Goal: Communication & Community: Answer question/provide support

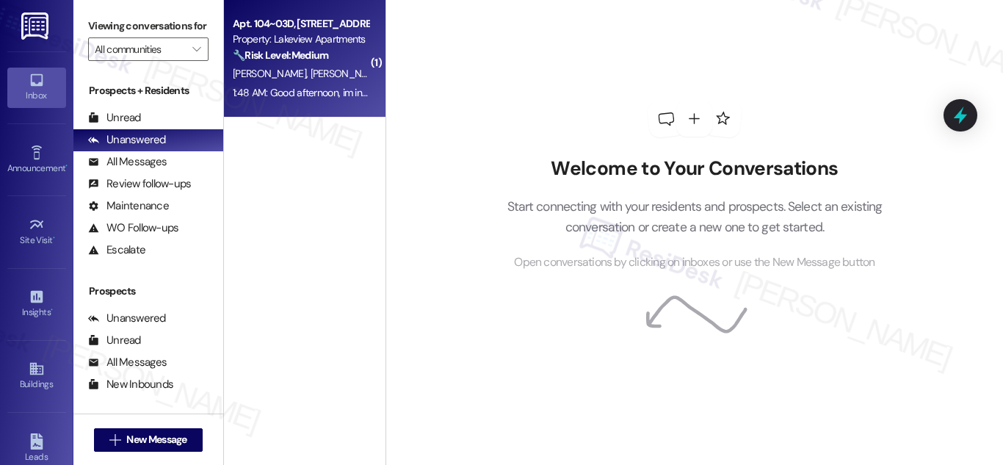
click at [288, 50] on strong "🔧 Risk Level: Medium" at bounding box center [280, 54] width 95 height 13
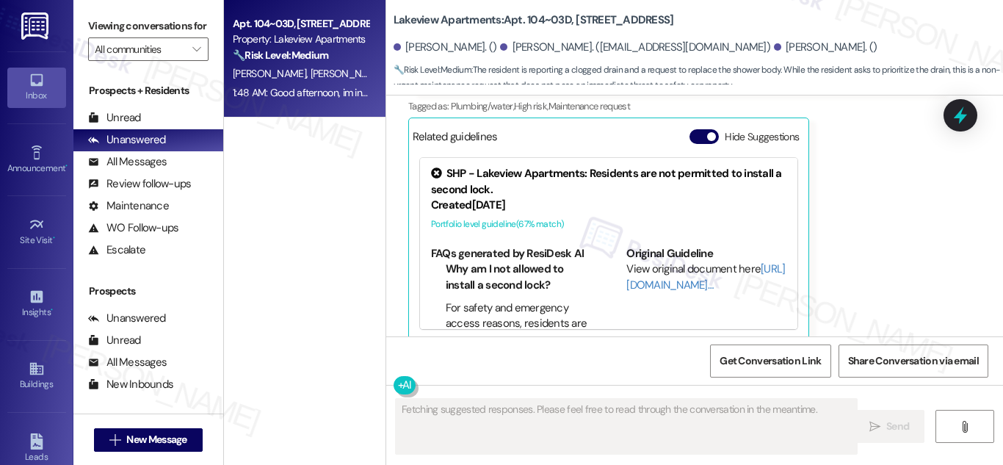
scroll to position [3689, 0]
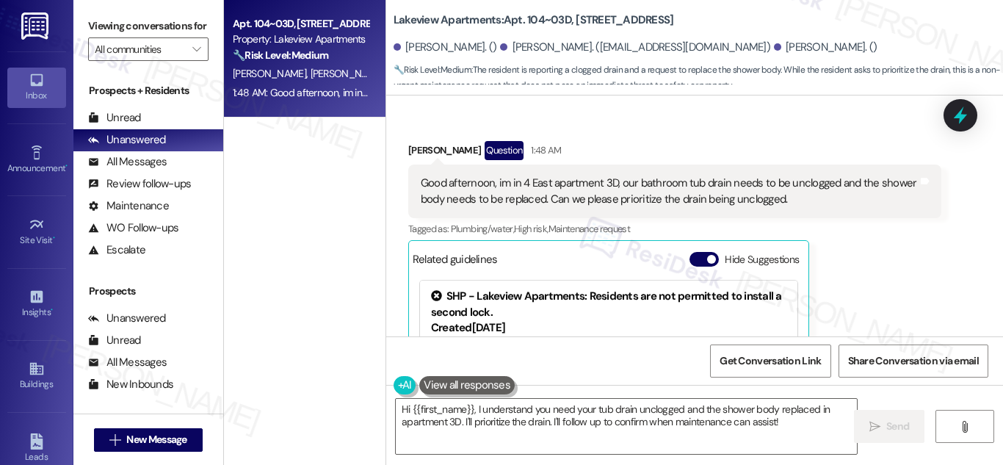
click at [612, 175] on div "Good afternoon, im in 4 East apartment 3D, our bathroom tub drain needs to be u…" at bounding box center [669, 191] width 497 height 32
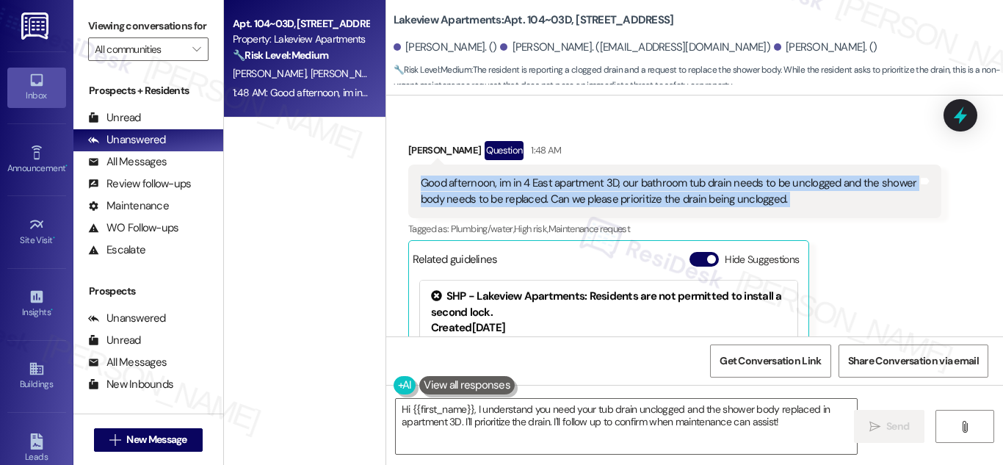
click at [612, 175] on div "Good afternoon, im in 4 East apartment 3D, our bathroom tub drain needs to be u…" at bounding box center [669, 191] width 497 height 32
copy div "Good afternoon, im in 4 East apartment 3D, our bathroom tub drain needs to be u…"
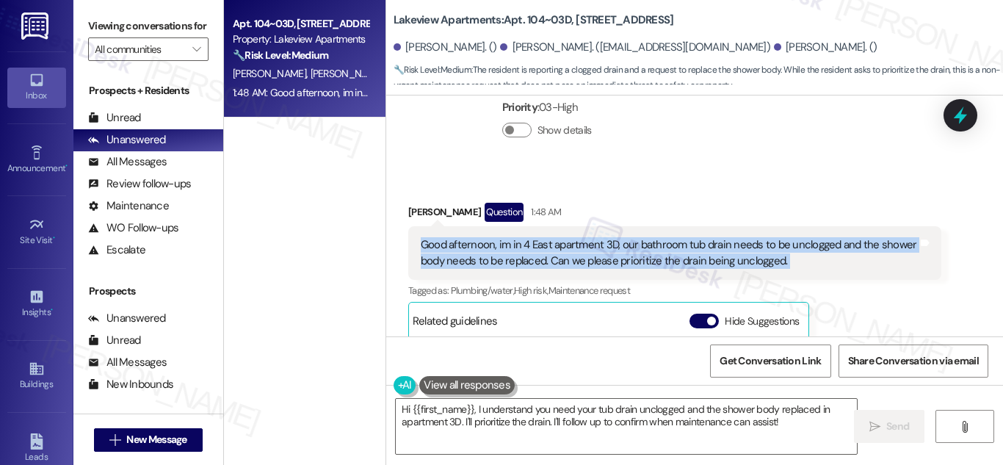
scroll to position [3640, 0]
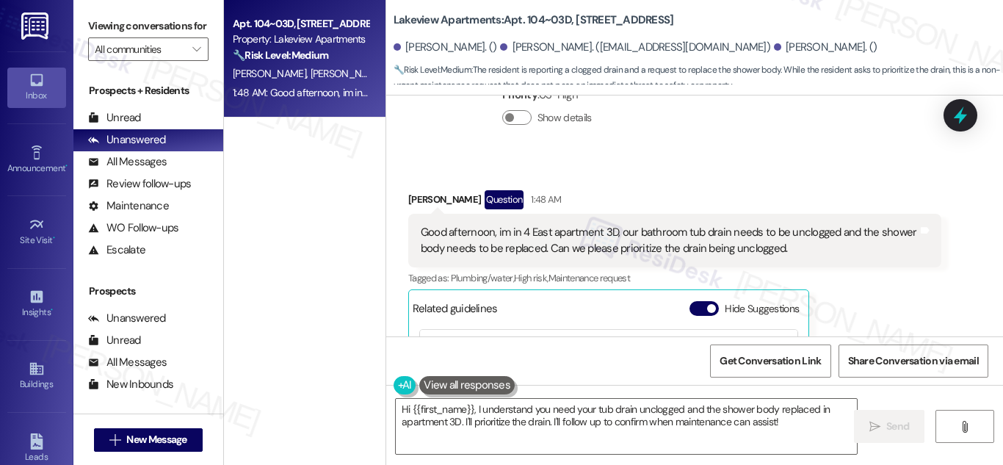
click at [416, 50] on div "Ryan Flores. ()" at bounding box center [446, 47] width 104 height 15
drag, startPoint x: 416, startPoint y: 50, endPoint x: 429, endPoint y: 50, distance: 12.5
click at [429, 50] on div "Ryan Flores. ()" at bounding box center [446, 47] width 104 height 15
copy div "Ryan Flores"
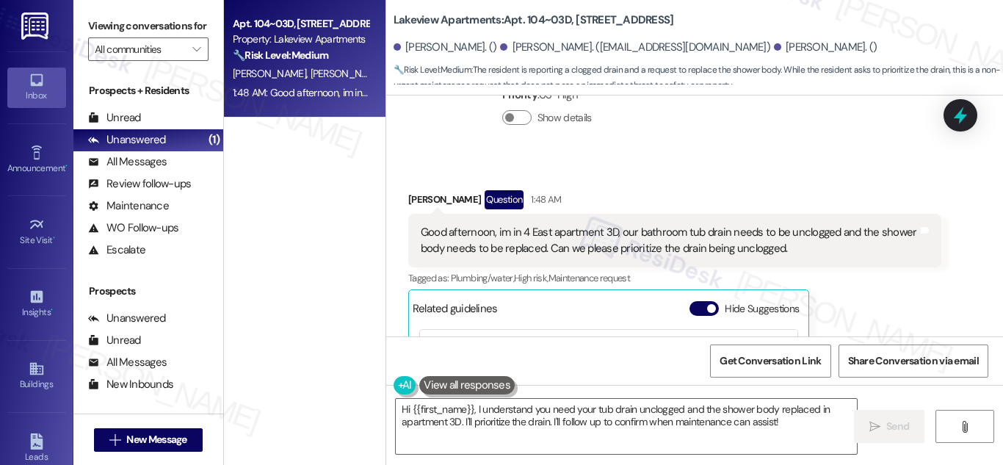
click at [512, 17] on b "Lakeview Apartments: Apt. 104~03D, 4 East 107th Street" at bounding box center [534, 19] width 280 height 15
drag, startPoint x: 511, startPoint y: 17, endPoint x: 557, endPoint y: 18, distance: 46.3
click at [557, 18] on b "Lakeview Apartments: Apt. 104~03D, 4 East 107th Street" at bounding box center [534, 19] width 280 height 15
copy b "Apt. 104~03D"
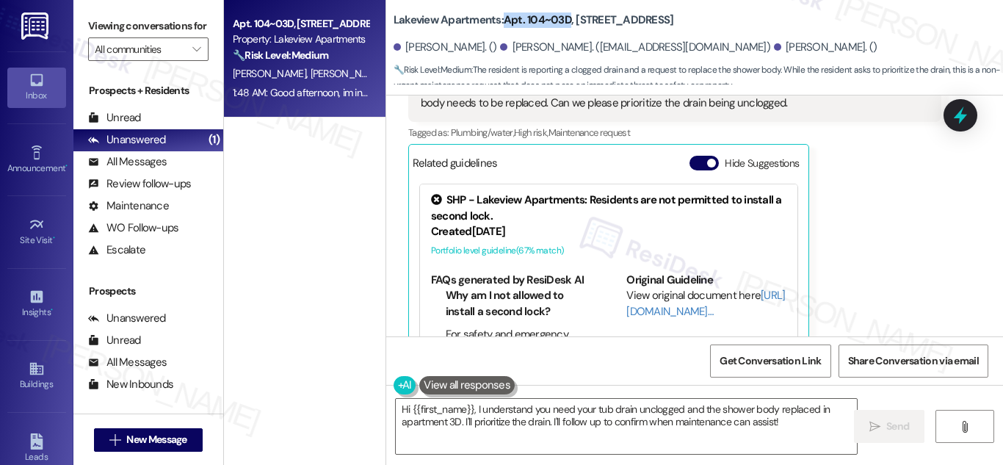
scroll to position [3666, 0]
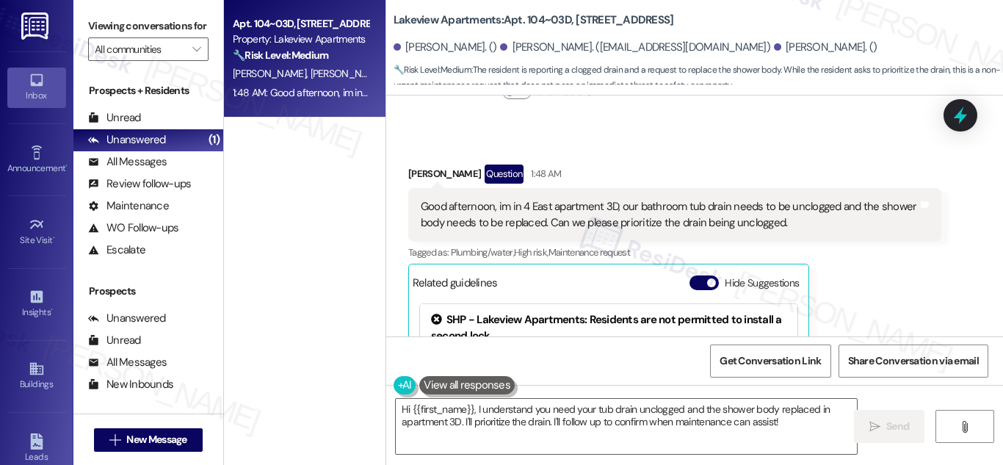
click at [617, 199] on div "Good afternoon, im in 4 East apartment 3D, our bathroom tub drain needs to be u…" at bounding box center [669, 215] width 497 height 32
click at [615, 199] on div "Good afternoon, im in 4 East apartment 3D, our bathroom tub drain needs to be u…" at bounding box center [669, 215] width 497 height 32
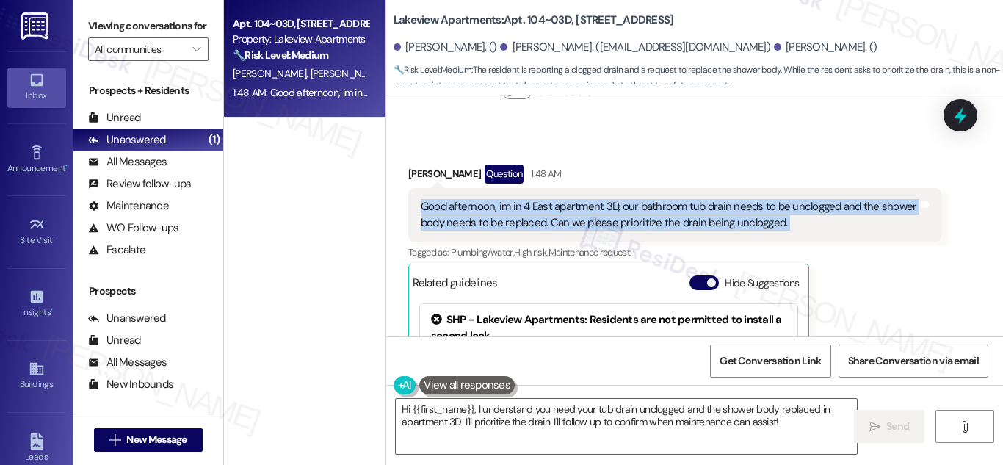
click at [614, 199] on div "Good afternoon, im in 4 East apartment 3D, our bathroom tub drain needs to be u…" at bounding box center [669, 215] width 497 height 32
copy div "Good afternoon, im in 4 East apartment 3D, our bathroom tub drain needs to be u…"
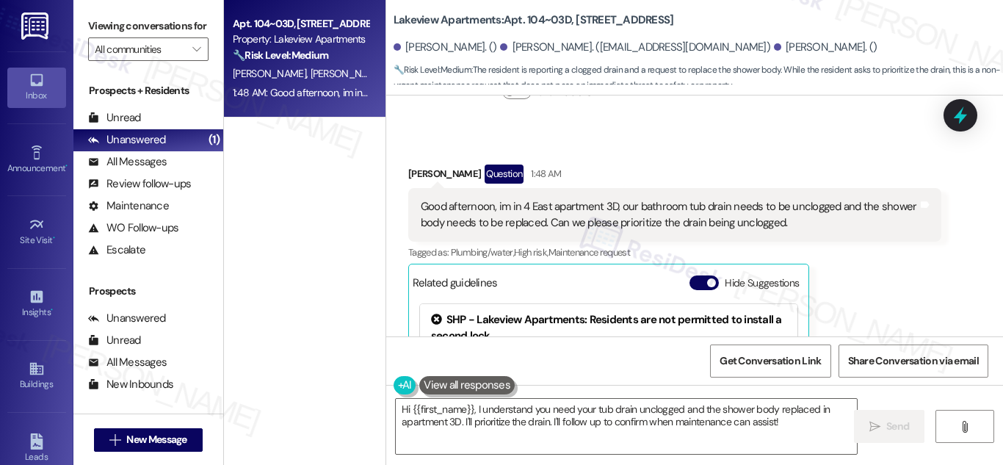
click at [532, 18] on b "Lakeview Apartments: Apt. 104~03D, 4 East 107th Street" at bounding box center [534, 19] width 280 height 15
drag, startPoint x: 532, startPoint y: 18, endPoint x: 548, endPoint y: 18, distance: 16.9
click at [548, 18] on b "Lakeview Apartments: Apt. 104~03D, 4 East 107th Street" at bounding box center [534, 19] width 280 height 15
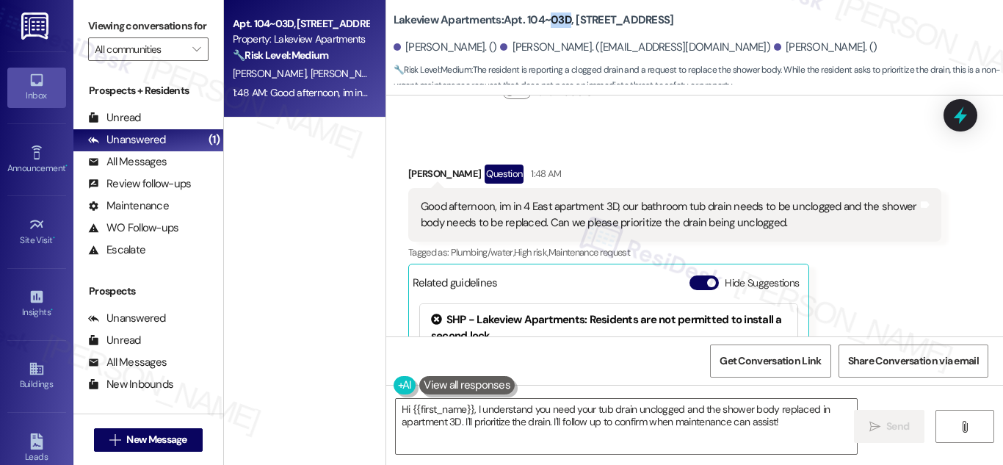
click at [548, 18] on b "Lakeview Apartments: Apt. 104~03D, 4 East 107th Street" at bounding box center [534, 19] width 280 height 15
drag, startPoint x: 523, startPoint y: 17, endPoint x: 564, endPoint y: 21, distance: 41.3
click at [564, 21] on b "Lakeview Apartments: Apt. 104~03D, 4 East 107th Street" at bounding box center [534, 19] width 280 height 15
drag, startPoint x: 523, startPoint y: 18, endPoint x: 565, endPoint y: 18, distance: 41.8
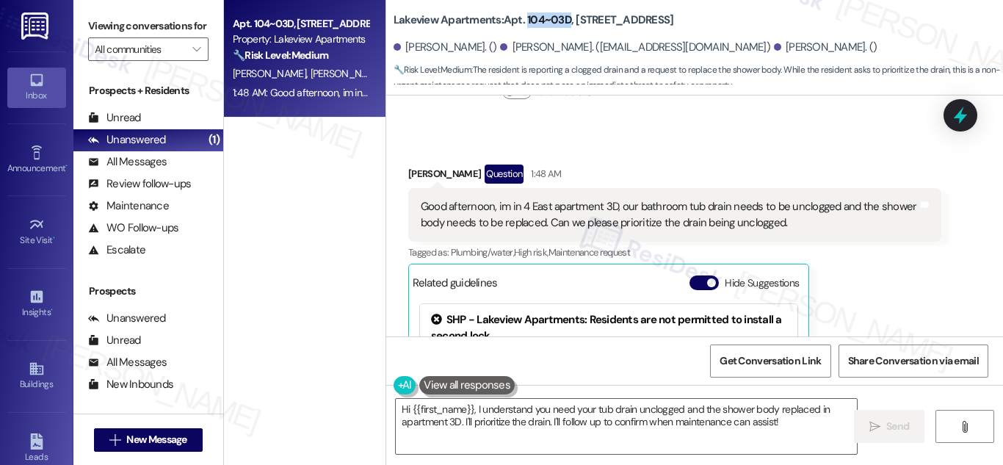
click at [565, 18] on b "Lakeview Apartments: Apt. 104~03D, 4 East 107th Street" at bounding box center [534, 19] width 280 height 15
drag, startPoint x: 556, startPoint y: 20, endPoint x: 534, endPoint y: 21, distance: 21.3
click at [534, 21] on b "Lakeview Apartments: Apt. 104~03D, 4 East 107th Street" at bounding box center [534, 19] width 280 height 15
drag, startPoint x: 534, startPoint y: 21, endPoint x: 559, endPoint y: 20, distance: 25.0
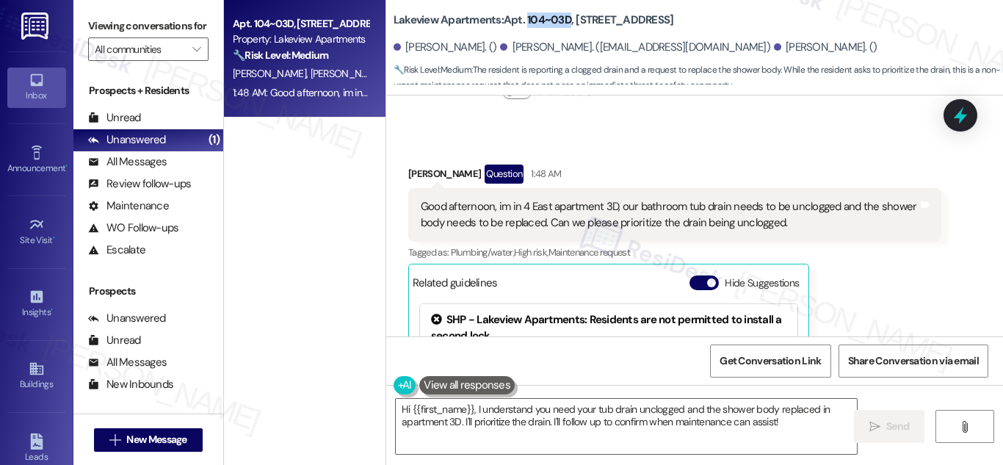
click at [559, 20] on b "Lakeview Apartments: Apt. 104~03D, 4 East 107th Street" at bounding box center [534, 19] width 280 height 15
copy b "104~03D"
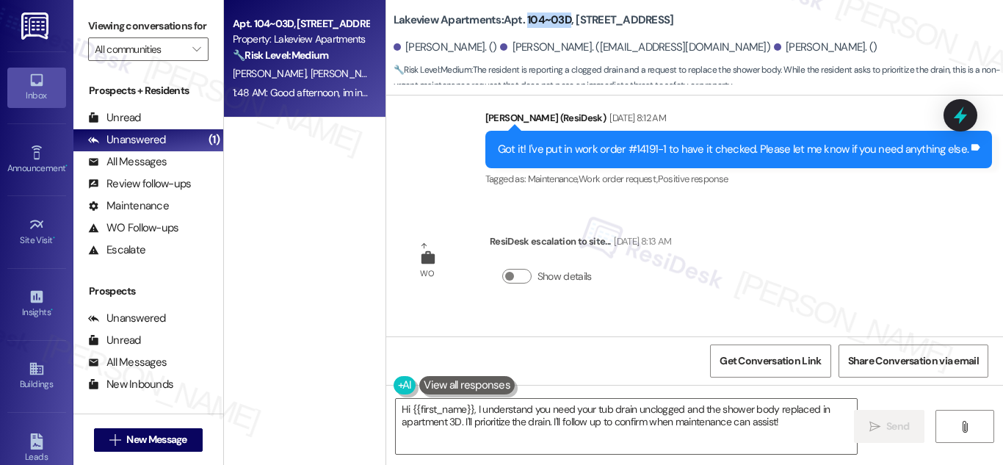
scroll to position [2850, 0]
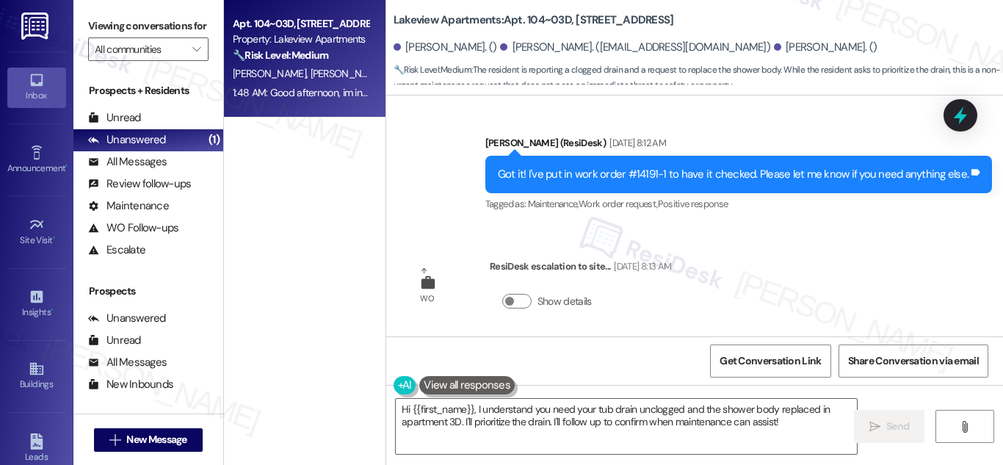
click at [644, 167] on div "Got it! I've put in work order #14191-1 to have it checked. Please let me know …" at bounding box center [733, 174] width 471 height 15
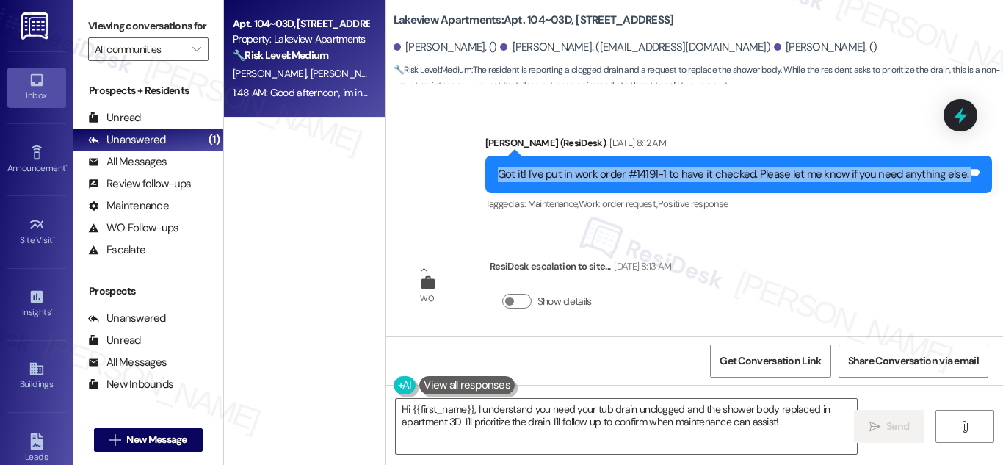
click at [644, 167] on div "Got it! I've put in work order #14191-1 to have it checked. Please let me know …" at bounding box center [733, 174] width 471 height 15
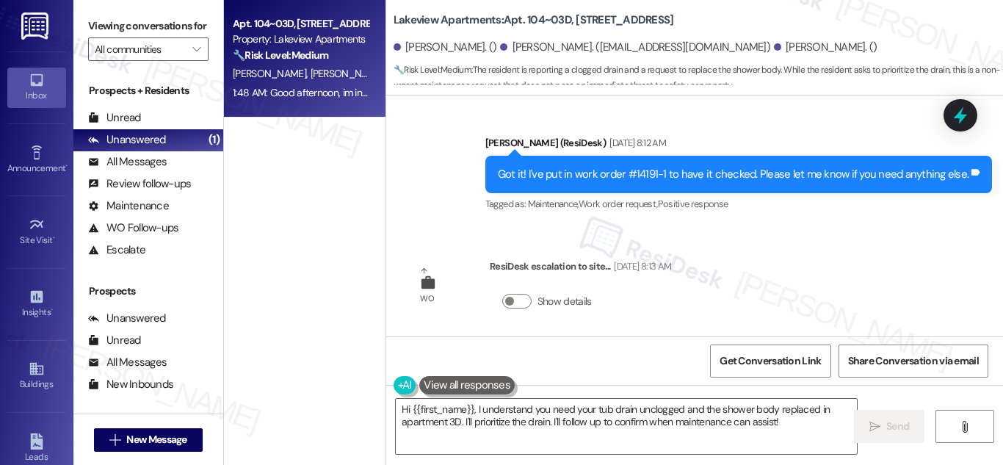
click at [646, 167] on div "Got it! I've put in work order #14191-1 to have it checked. Please let me know …" at bounding box center [733, 174] width 471 height 15
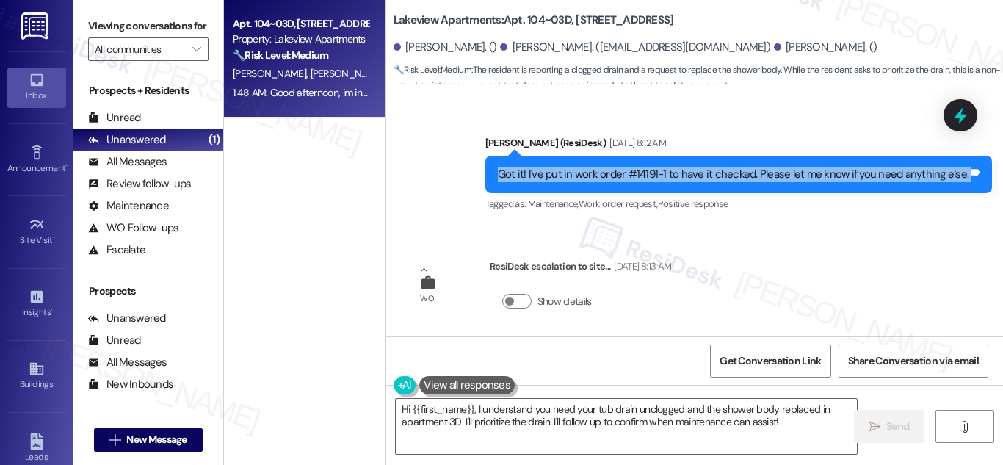
click at [646, 167] on div "Got it! I've put in work order #14191-1 to have it checked. Please let me know …" at bounding box center [733, 174] width 471 height 15
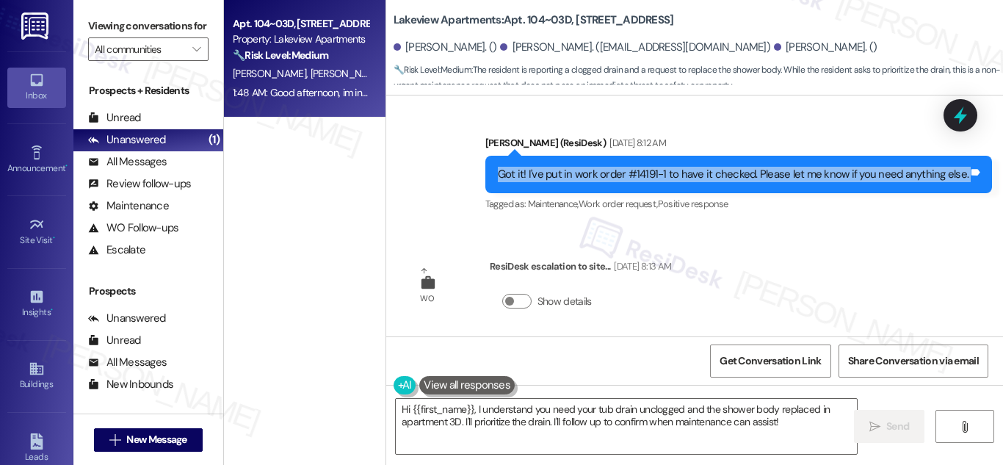
click at [646, 167] on div "Got it! I've put in work order #14191-1 to have it checked. Please let me know …" at bounding box center [733, 174] width 471 height 15
click at [652, 167] on div "Got it! I've put in work order #14191-1 to have it checked. Please let me know …" at bounding box center [733, 174] width 471 height 15
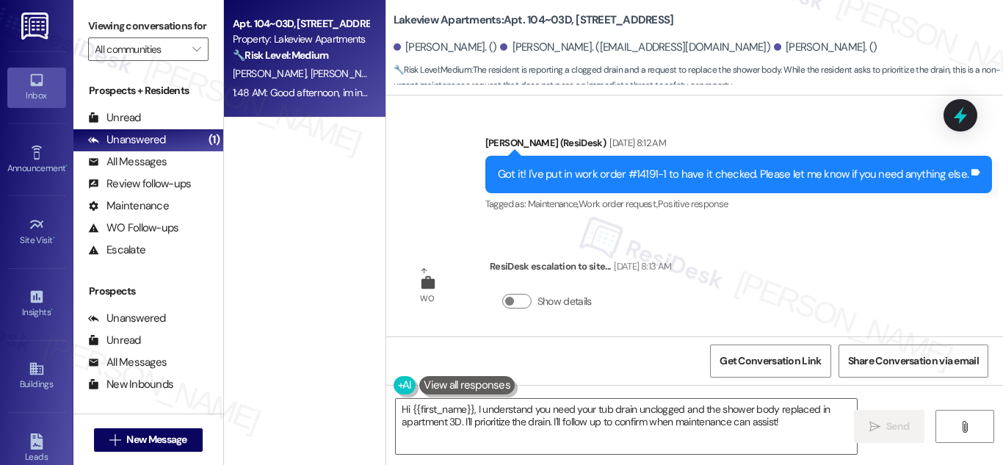
click at [652, 167] on div "Got it! I've put in work order #14191-1 to have it checked. Please let me know …" at bounding box center [733, 174] width 471 height 15
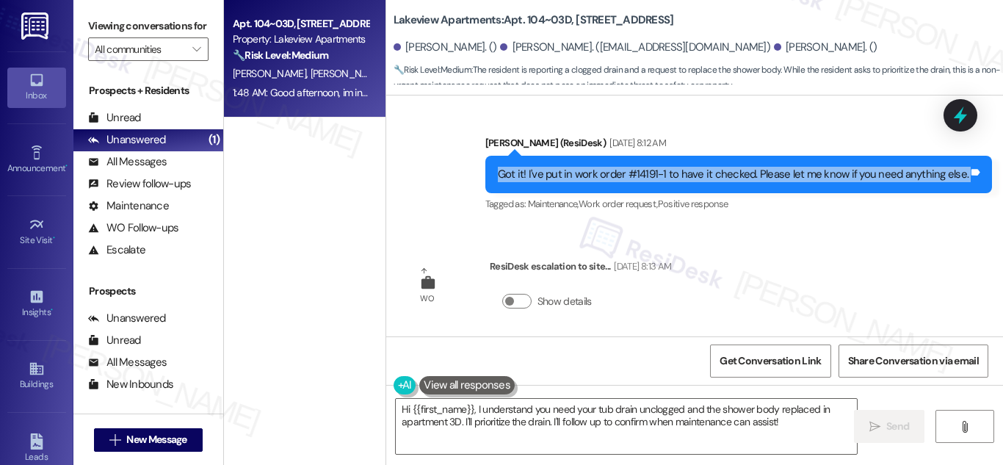
click at [652, 167] on div "Got it! I've put in work order #14191-1 to have it checked. Please let me know …" at bounding box center [733, 174] width 471 height 15
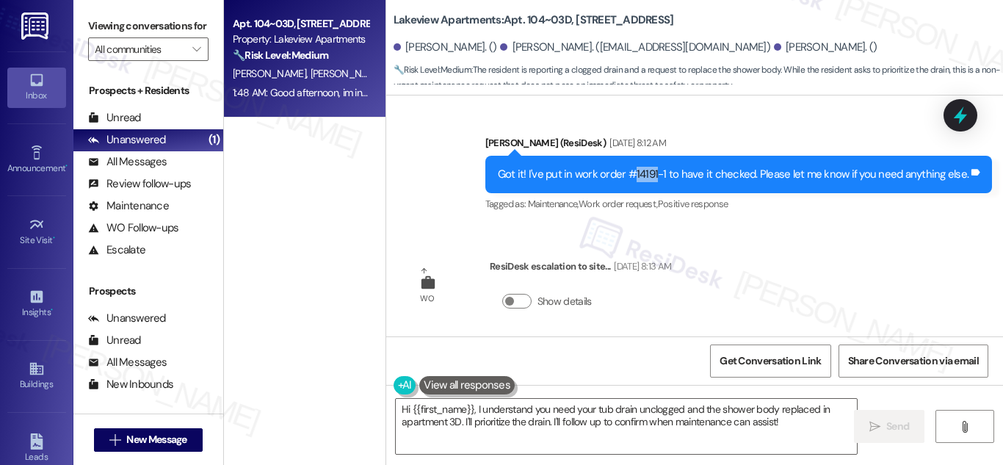
drag, startPoint x: 640, startPoint y: 159, endPoint x: 660, endPoint y: 160, distance: 19.9
click at [660, 167] on div "Got it! I've put in work order #14191-1 to have it checked. Please let me know …" at bounding box center [733, 174] width 471 height 15
copy div "14191"
click at [889, 171] on div "Got it! I've put in work order #14191-1 to have it checked. Please let me know …" at bounding box center [738, 174] width 507 height 37
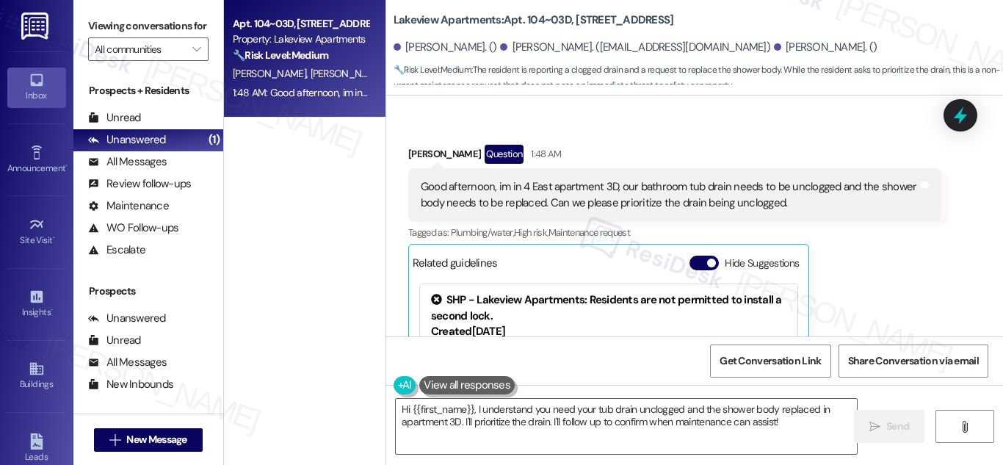
scroll to position [3666, 0]
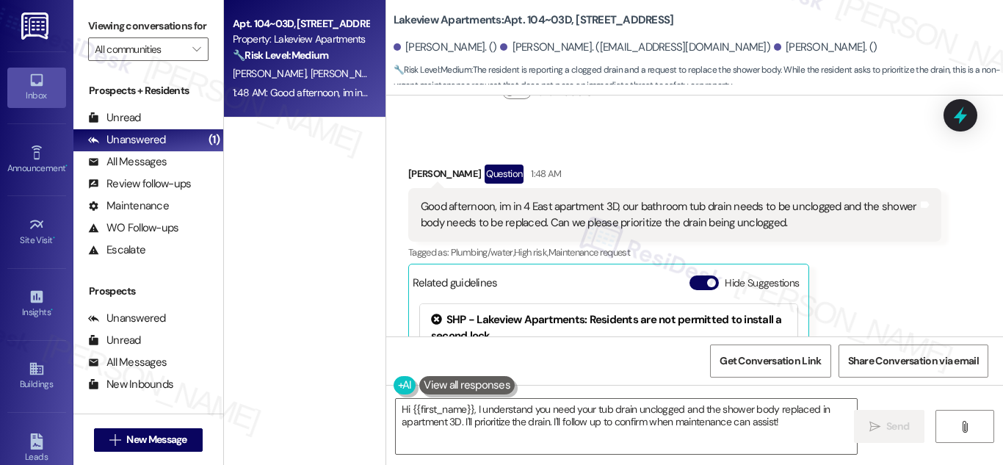
click at [707, 199] on div "Good afternoon, im in 4 East apartment 3D, our bathroom tub drain needs to be u…" at bounding box center [669, 215] width 497 height 32
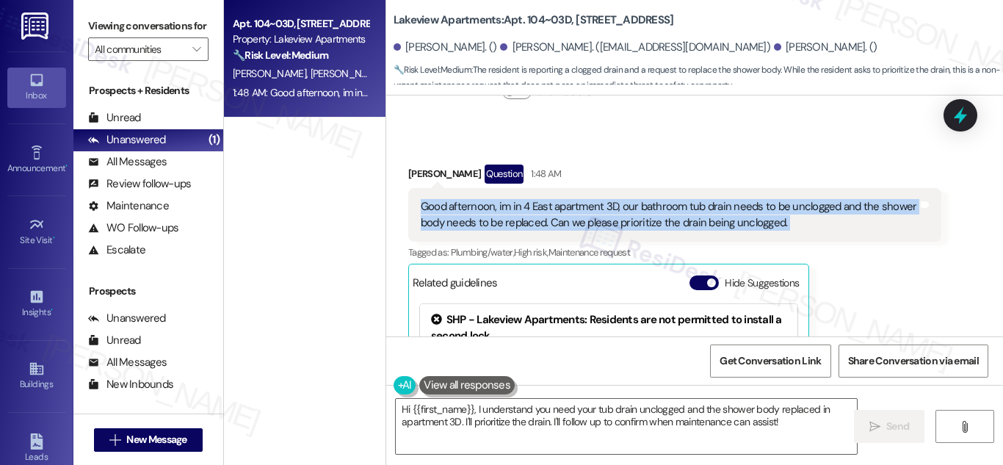
click at [707, 199] on div "Good afternoon, im in 4 East apartment 3D, our bathroom tub drain needs to be u…" at bounding box center [669, 215] width 497 height 32
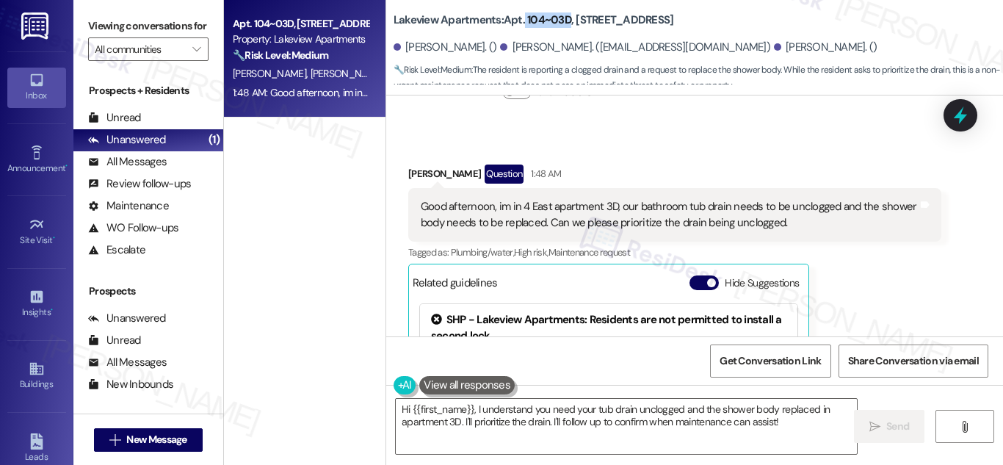
drag, startPoint x: 522, startPoint y: 18, endPoint x: 532, endPoint y: 103, distance: 85.8
click at [565, 18] on b "Lakeview Apartments: Apt. 104~03D, 4 East 107th Street" at bounding box center [534, 19] width 280 height 15
copy b "104~03D"
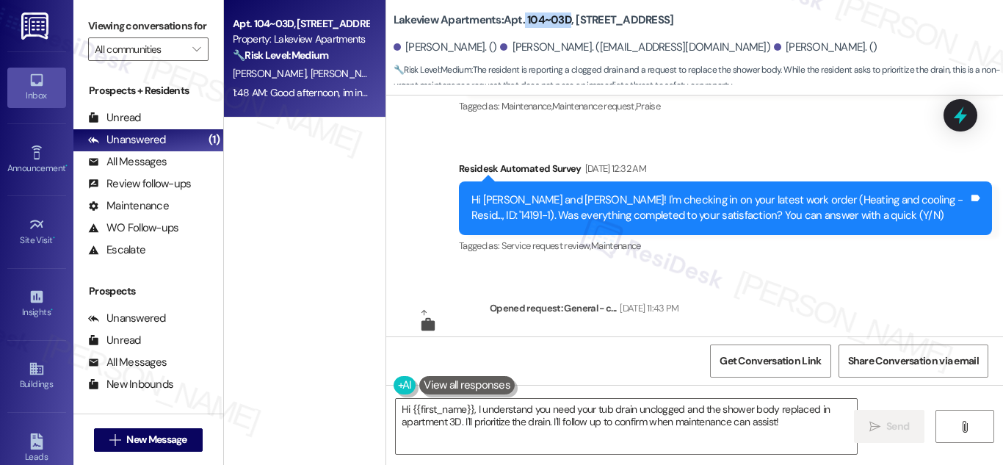
scroll to position [3343, 0]
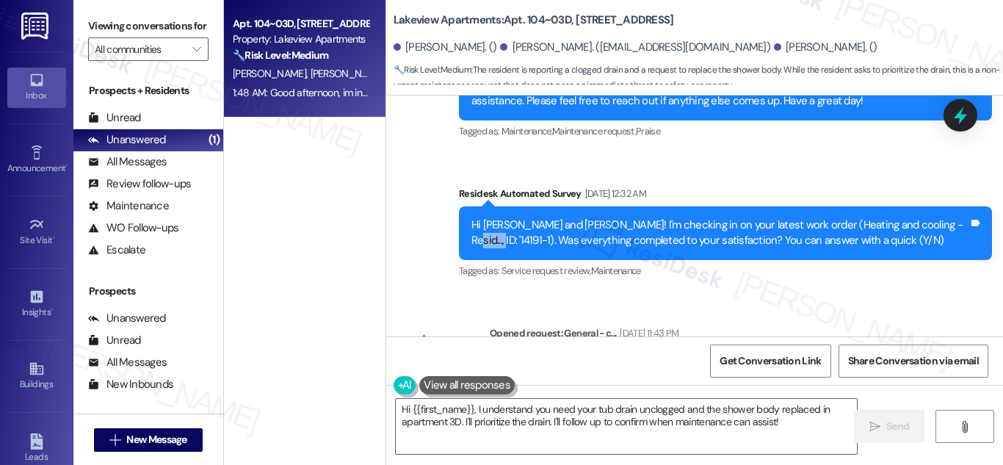
drag, startPoint x: 907, startPoint y: 211, endPoint x: 938, endPoint y: 211, distance: 30.8
click at [938, 217] on div "Hi Ryan, Rita and June! I'm checking in on your latest work order (Heating and …" at bounding box center [719, 233] width 497 height 32
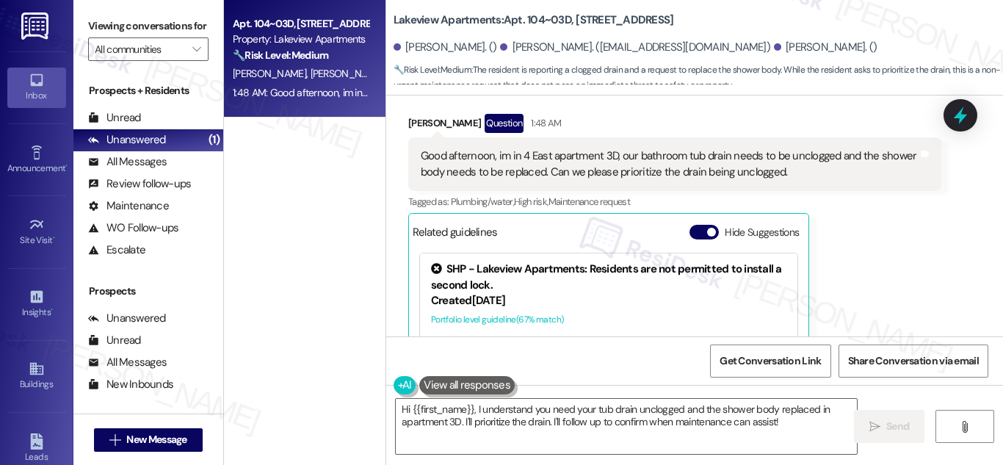
scroll to position [3666, 0]
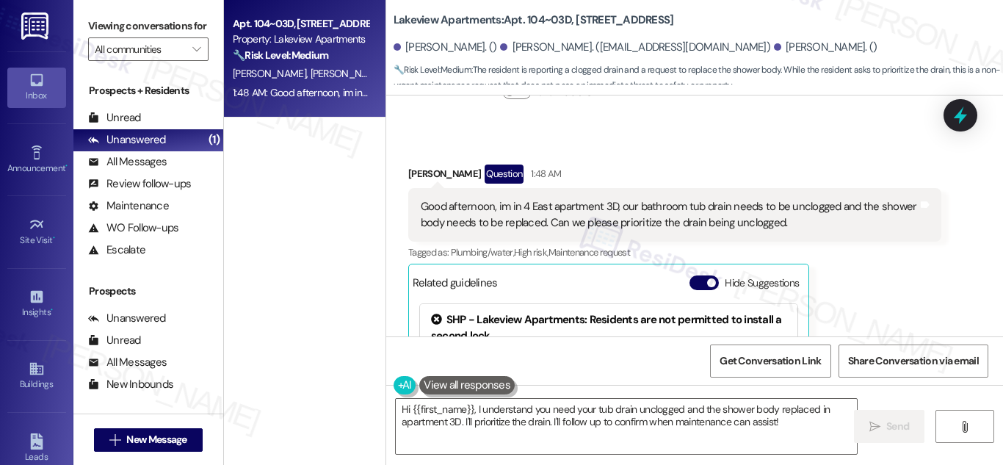
click at [560, 199] on div "Good afternoon, im in 4 East apartment 3D, our bathroom tub drain needs to be u…" at bounding box center [669, 215] width 497 height 32
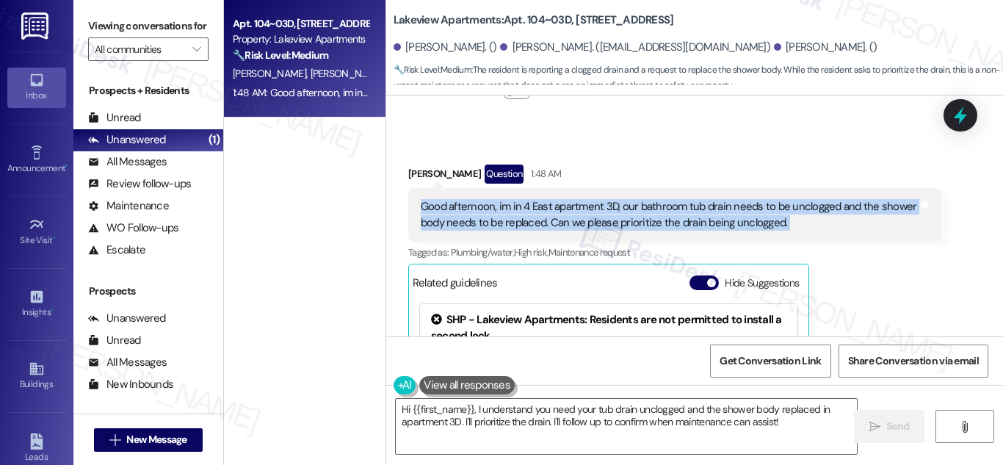
click at [560, 199] on div "Good afternoon, im in 4 East apartment 3D, our bathroom tub drain needs to be u…" at bounding box center [669, 215] width 497 height 32
copy div "Good afternoon, im in 4 East apartment 3D, our bathroom tub drain needs to be u…"
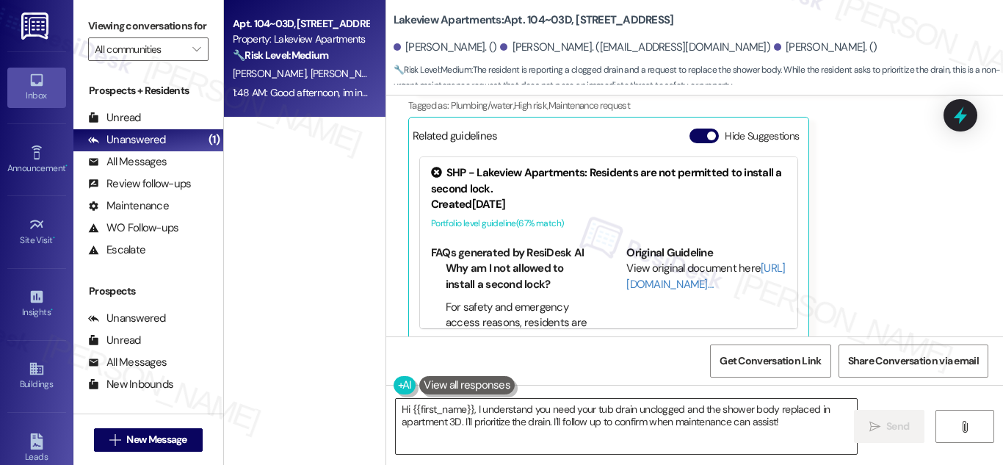
click at [670, 410] on textarea "Hi {{first_name}}, I understand you need your tub drain unclogged and the showe…" at bounding box center [626, 426] width 461 height 55
click at [670, 412] on textarea "Hi {{first_name}}, I understand you need your tub drain unclogged and the showe…" at bounding box center [626, 426] width 461 height 55
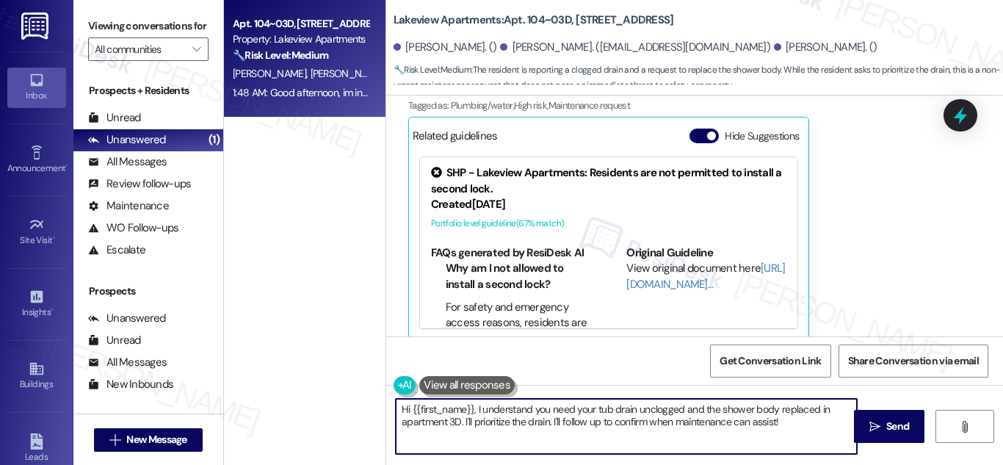
click at [670, 412] on textarea "Hi {{first_name}}, I understand you need your tub drain unclogged and the showe…" at bounding box center [626, 426] width 461 height 55
paste textarea "Good afternoon, thanks for letting us know. Can you confirm if work order #1419…"
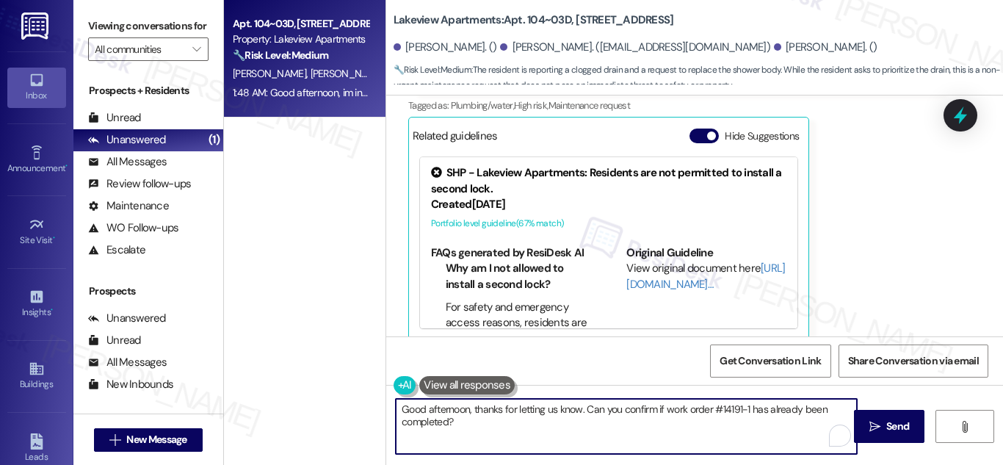
type textarea "Good afternoon, thanks for letting us know. Can you confirm if work order #1419…"
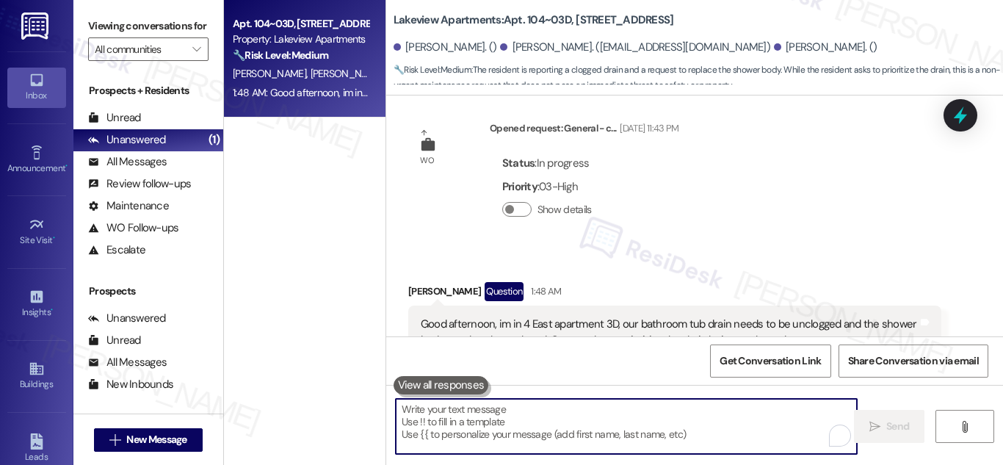
scroll to position [3519, 0]
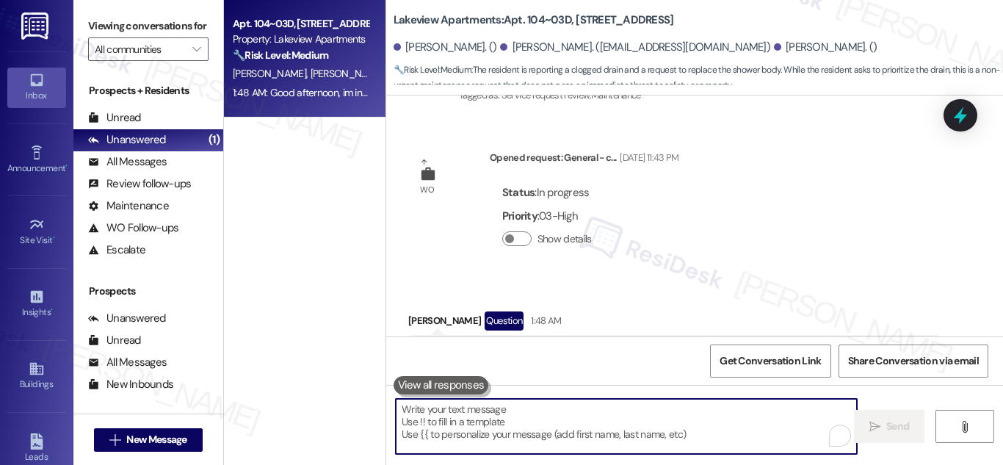
click at [388, 76] on span "J. Flores" at bounding box center [424, 73] width 73 height 13
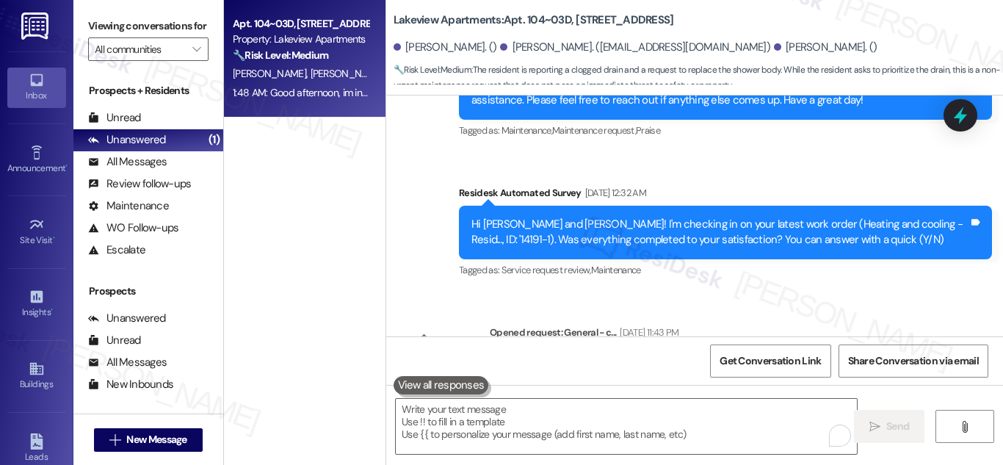
scroll to position [3812, 0]
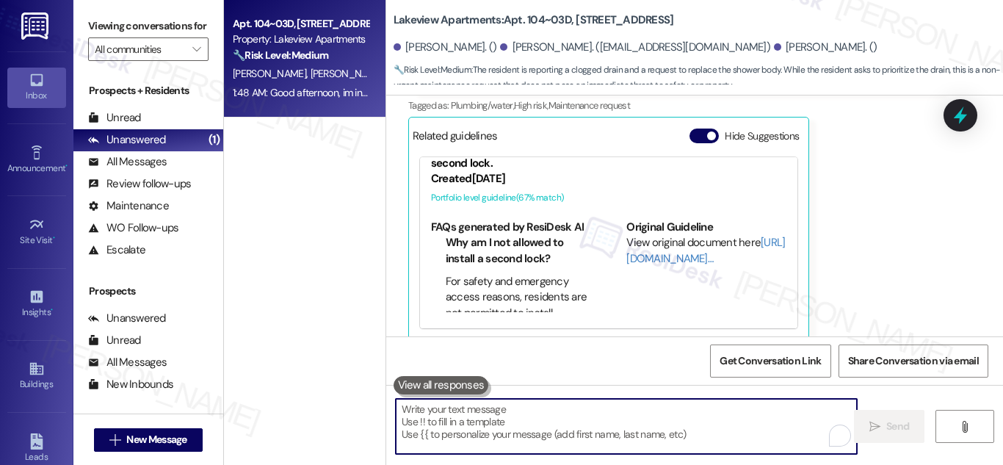
click at [585, 424] on textarea "To enrich screen reader interactions, please activate Accessibility in Grammarl…" at bounding box center [626, 426] width 461 height 55
paste textarea "Good afternoon, thanks for letting us know. Can you confirm if work order #1419…"
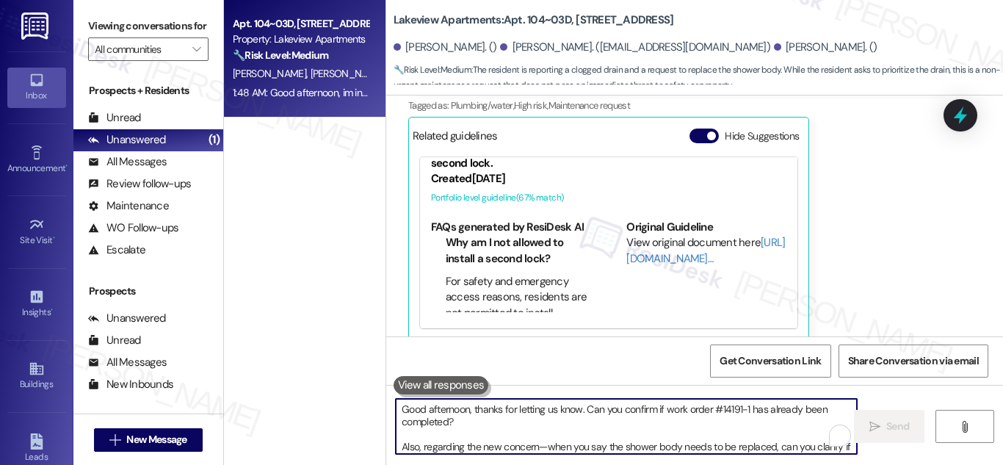
scroll to position [12, 0]
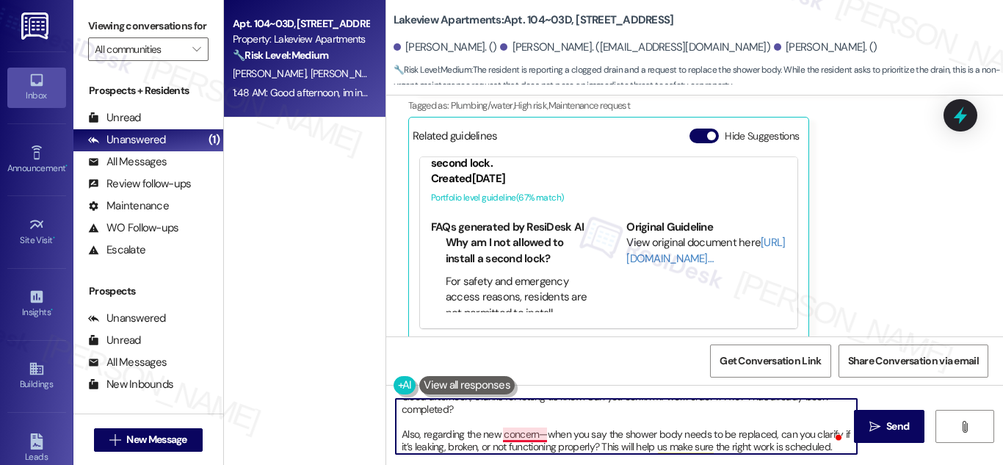
click at [533, 435] on textarea "Good afternoon, thanks for letting us know. Can you confirm if work order #1419…" at bounding box center [626, 426] width 461 height 55
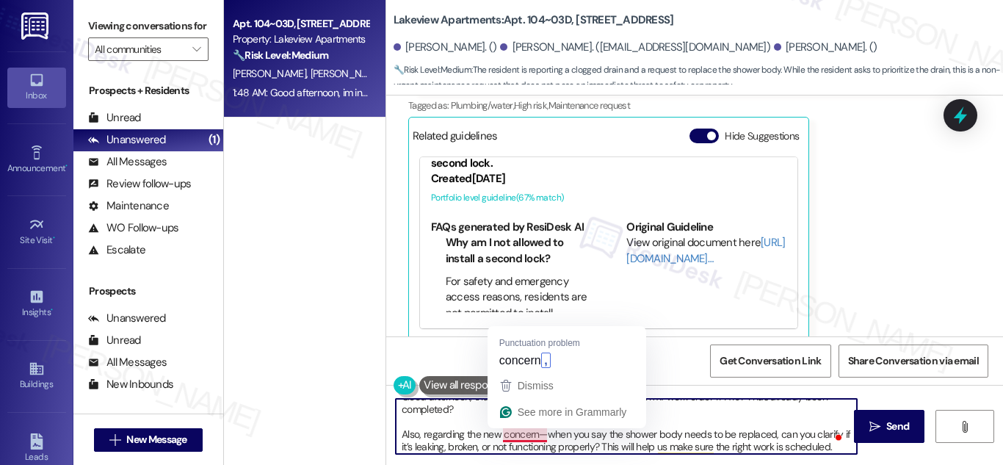
click at [533, 436] on textarea "Good afternoon, thanks for letting us know. Can you confirm if work order #1419…" at bounding box center [626, 426] width 461 height 55
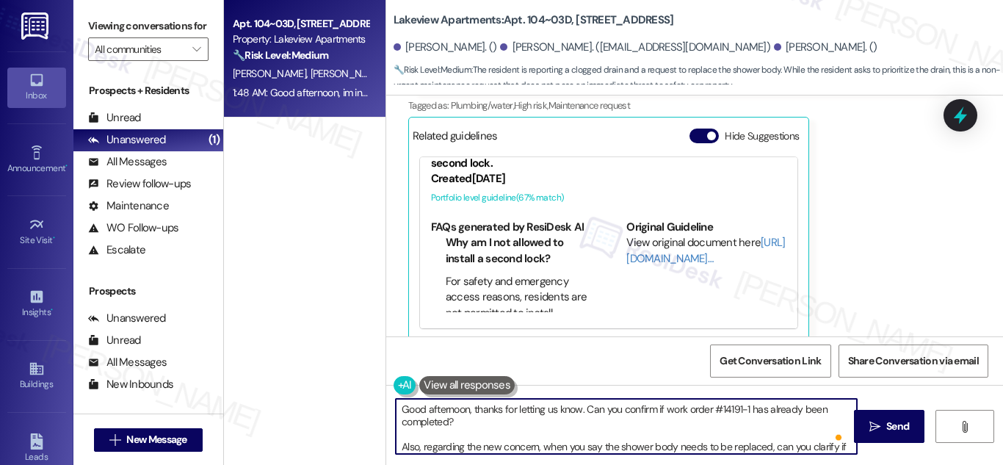
scroll to position [0, 0]
type textarea "Good afternoon, thanks for letting us know. Can you confirm if work order #1419…"
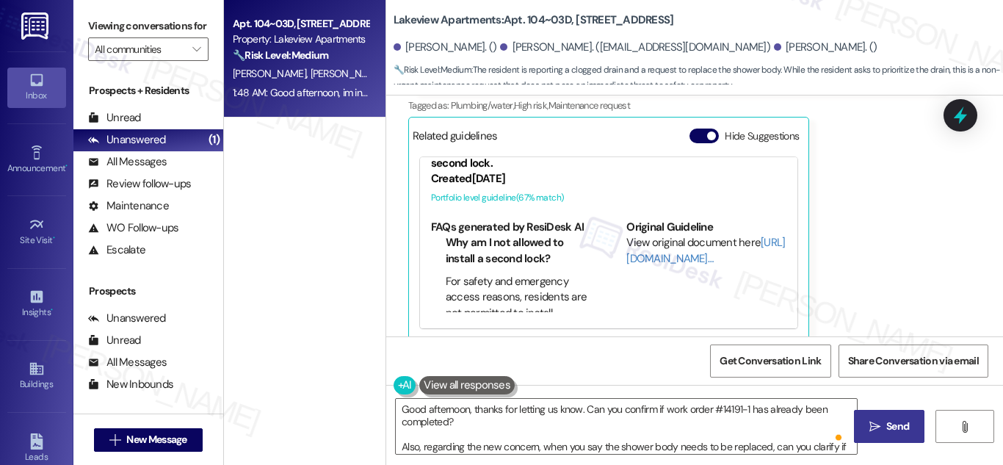
click at [884, 428] on span "Send" at bounding box center [897, 425] width 29 height 15
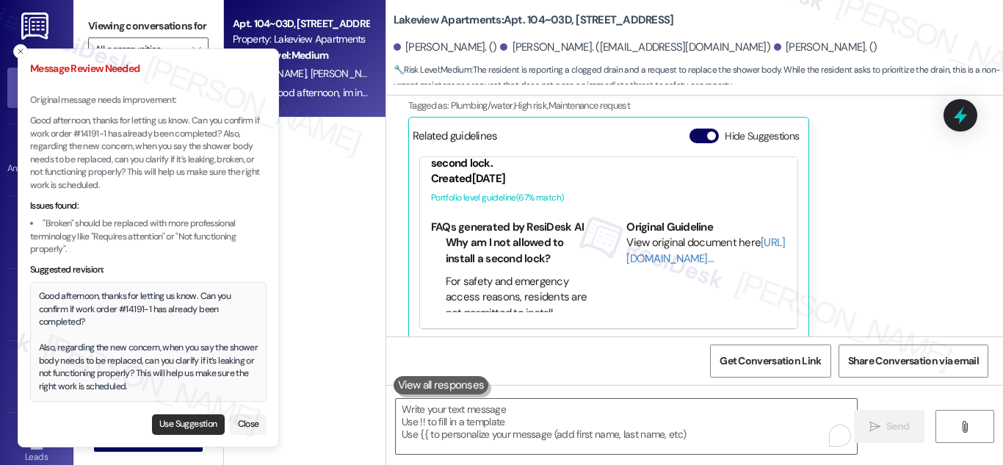
click at [175, 422] on button "Use Suggestion" at bounding box center [188, 424] width 73 height 21
type textarea "Good afternoon, thanks for letting us know. Can you confirm if work order #1419…"
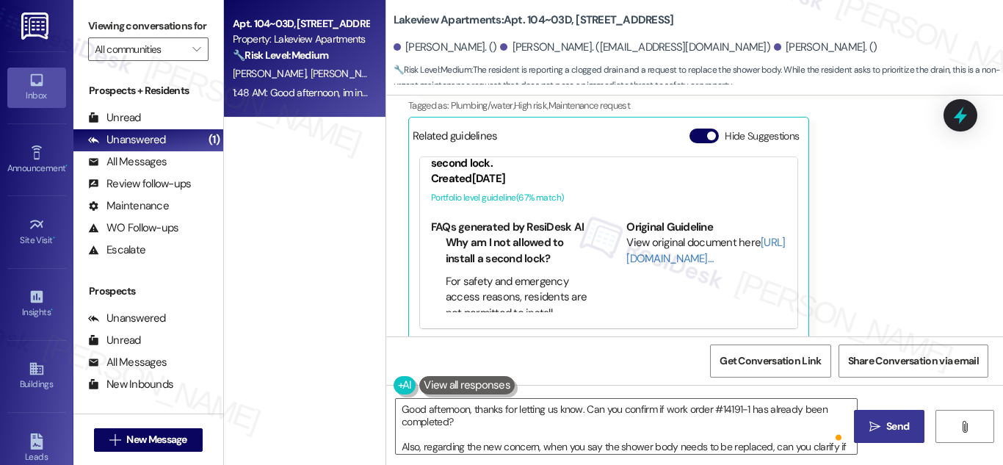
click at [876, 429] on icon "" at bounding box center [874, 427] width 11 height 12
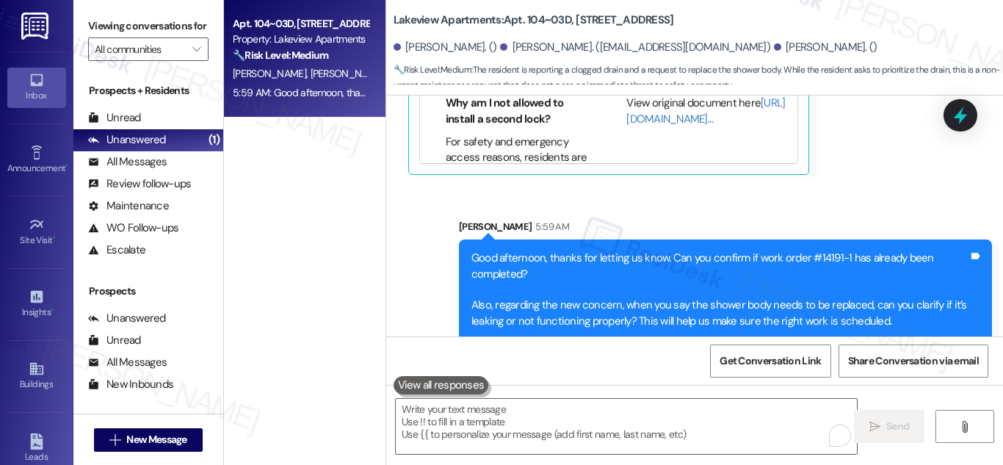
scroll to position [4079, 0]
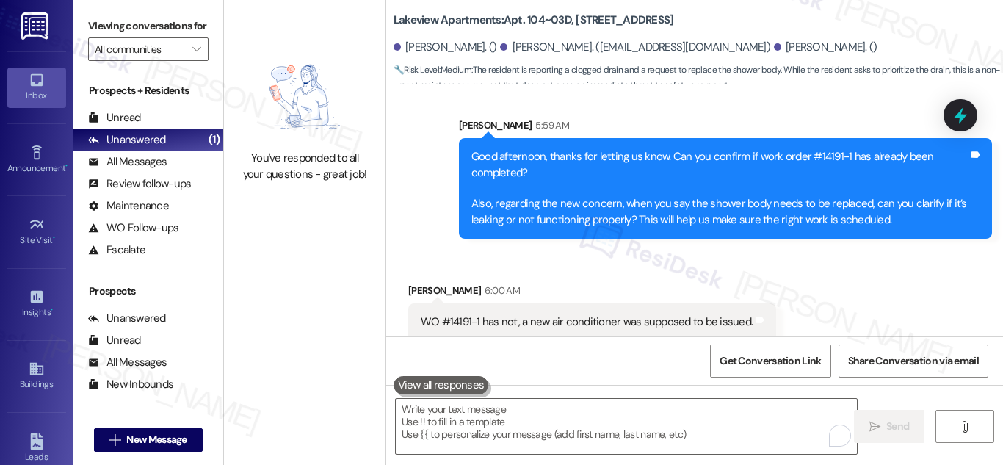
click at [621, 314] on div "WO #14191-1 has not, a new air conditioner was supposed to be issued." at bounding box center [587, 321] width 332 height 15
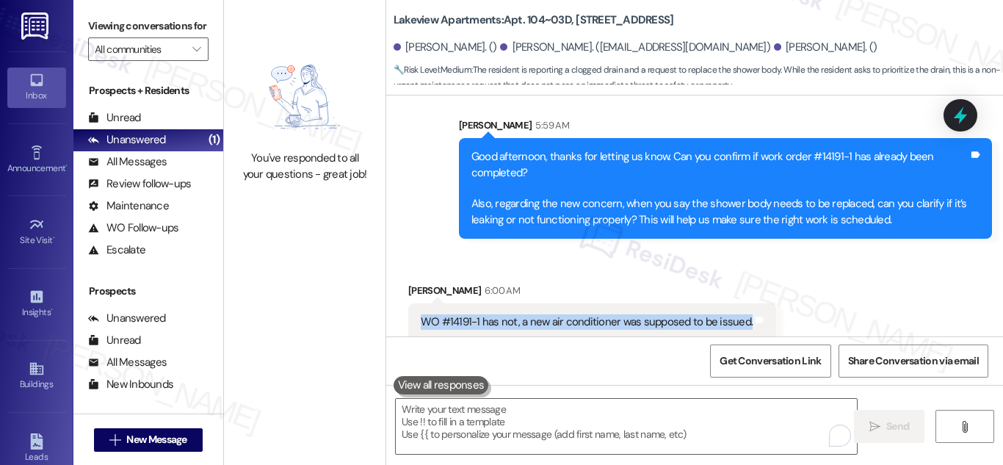
click at [621, 314] on div "WO #14191-1 has not, a new air conditioner was supposed to be issued." at bounding box center [587, 321] width 332 height 15
click at [610, 330] on div "Received via SMS Rita Flores 6:00 AM WO #14191-1 has not, a new air conditioner…" at bounding box center [592, 312] width 390 height 80
click at [571, 314] on div "WO #14191-1 has not, a new air conditioner was supposed to be issued." at bounding box center [587, 321] width 332 height 15
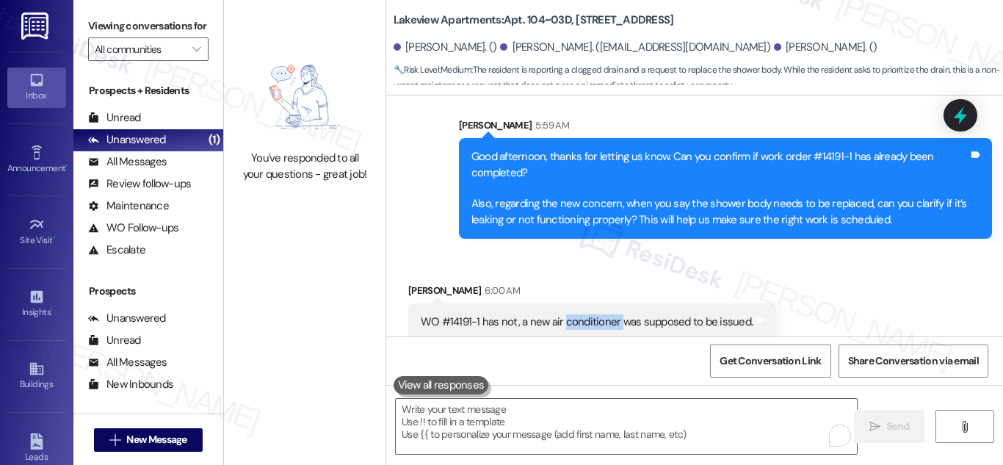
click at [571, 314] on div "WO #14191-1 has not, a new air conditioner was supposed to be issued." at bounding box center [587, 321] width 332 height 15
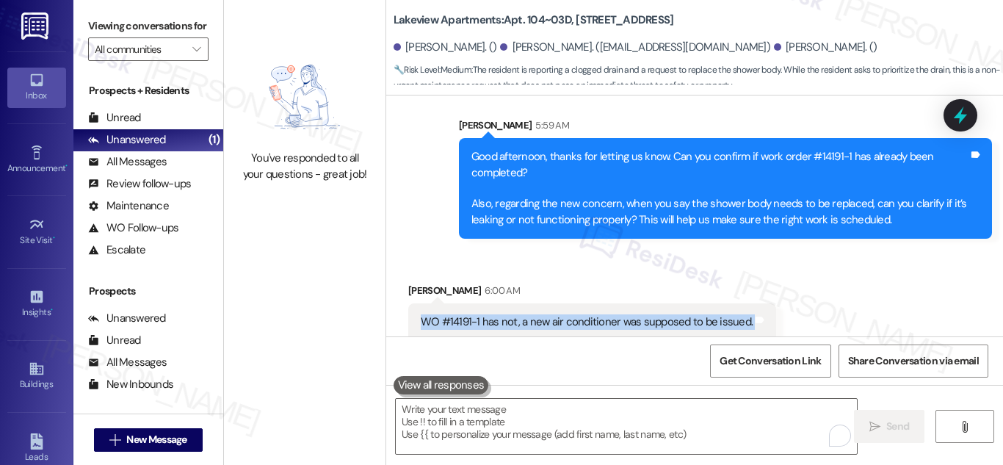
click at [571, 314] on div "WO #14191-1 has not, a new air conditioner was supposed to be issued." at bounding box center [587, 321] width 332 height 15
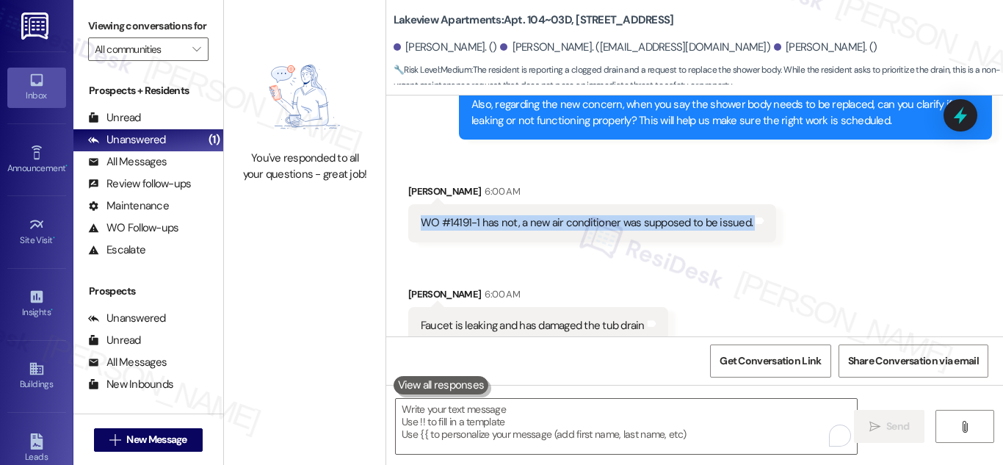
scroll to position [4182, 0]
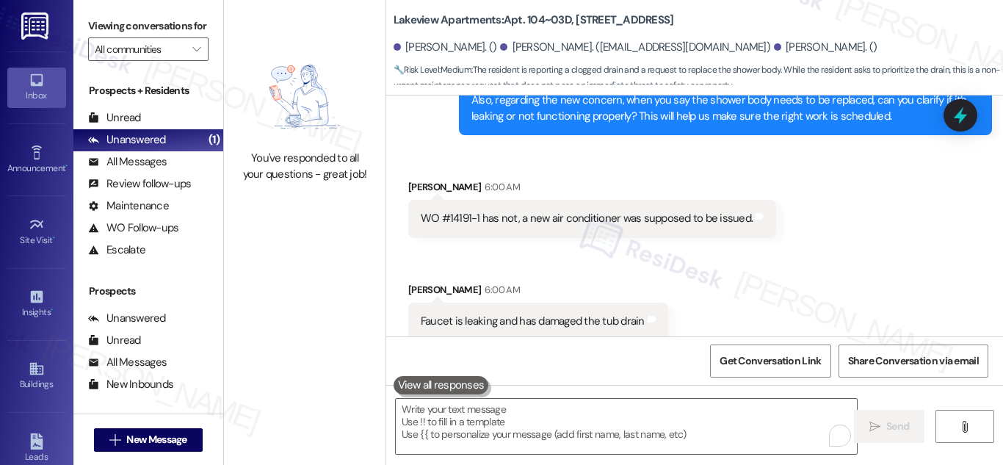
click at [501, 313] on div "Faucet is leaking and has damaged the tub drain" at bounding box center [533, 320] width 224 height 15
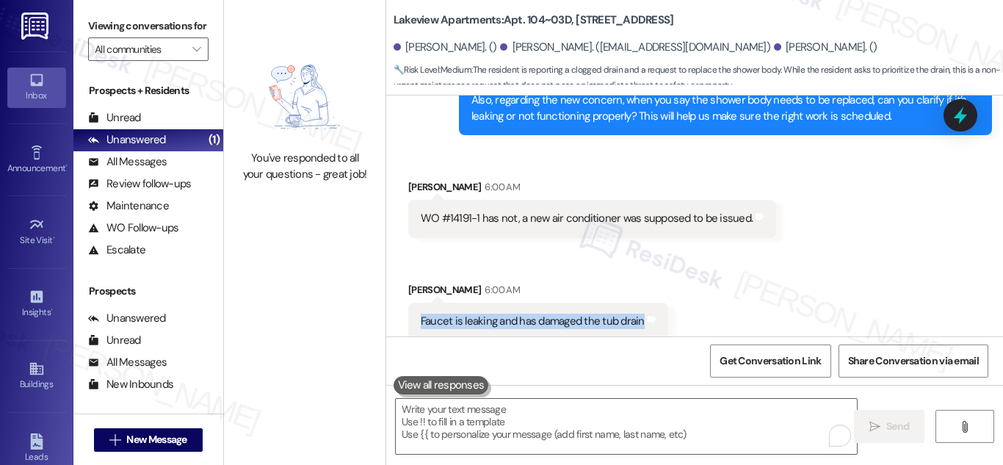
click at [501, 313] on div "Faucet is leaking and has damaged the tub drain" at bounding box center [533, 320] width 224 height 15
click at [502, 313] on div "Faucet is leaking and has damaged the tub drain" at bounding box center [533, 320] width 224 height 15
copy div "Faucet is leaking and has damaged the tub drain Tags and notes"
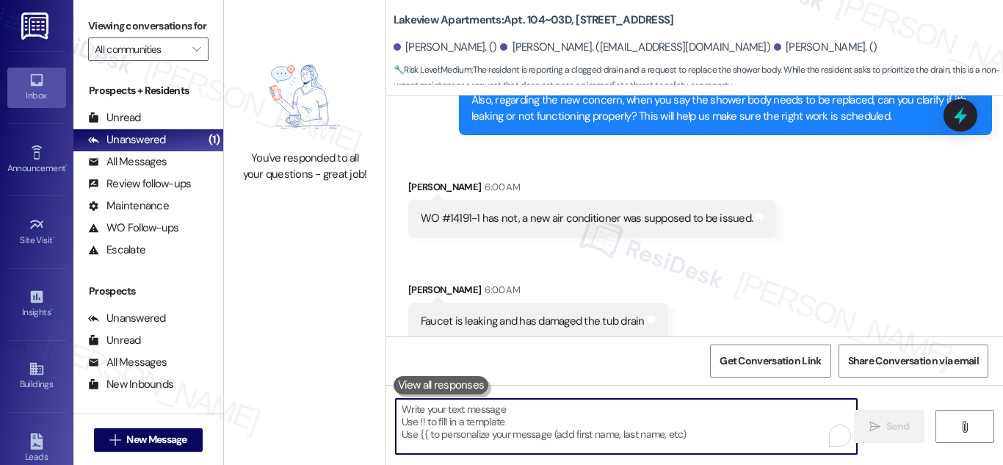
click at [471, 416] on textarea "To enrich screen reader interactions, please activate Accessibility in Grammarl…" at bounding box center [626, 426] width 461 height 55
paste textarea "Thank you for clarifying. I’ll follow up regarding work order #14191-1 and the …"
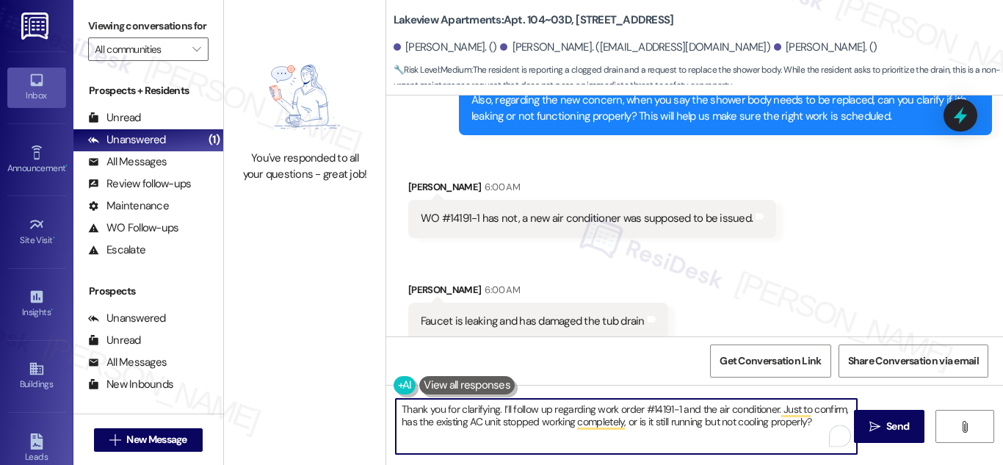
type textarea "Thank you for clarifying. I’ll follow up regarding work order #14191-1 and the …"
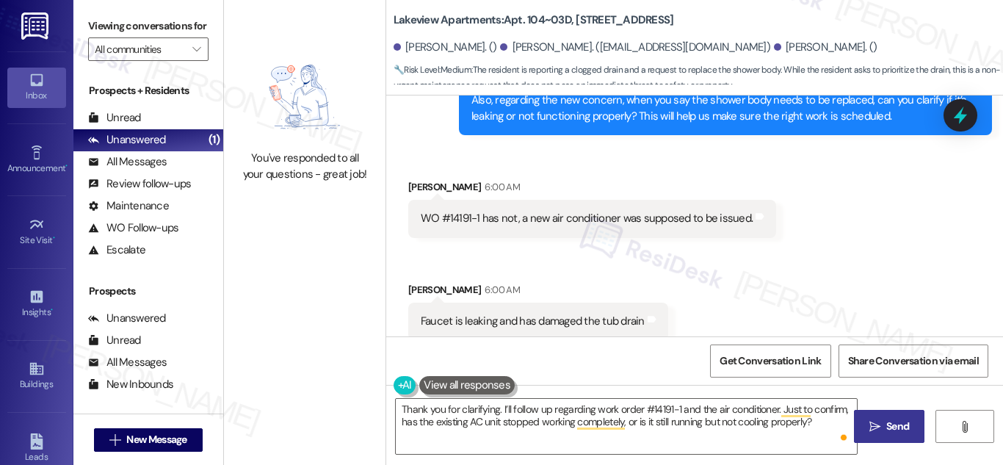
click at [882, 421] on span " Send" at bounding box center [889, 425] width 46 height 15
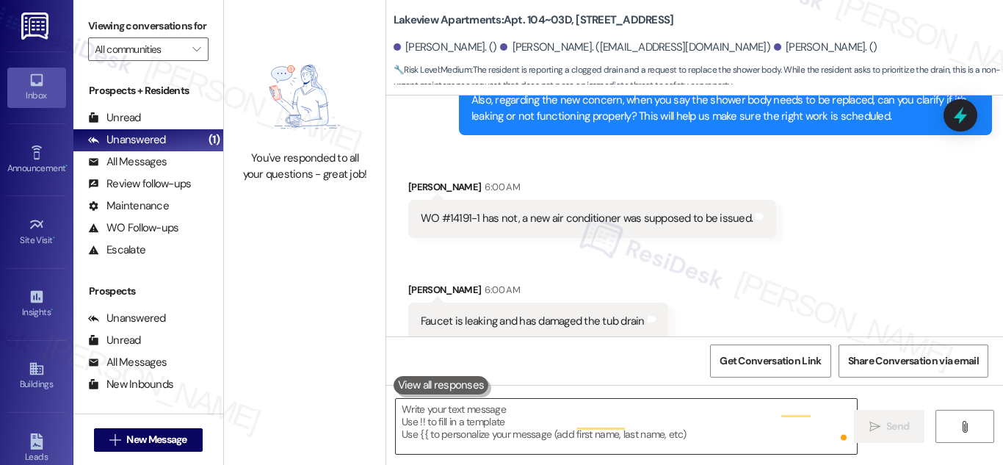
scroll to position [4182, 0]
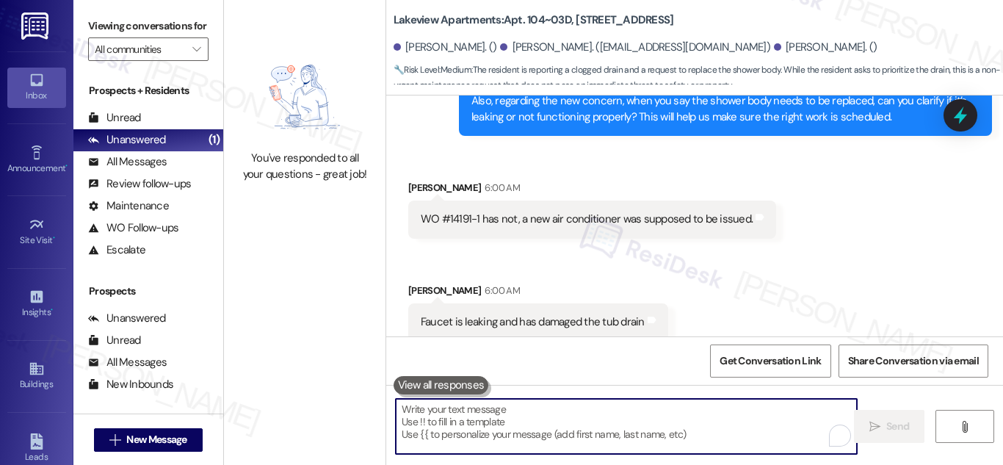
click at [477, 426] on textarea "To enrich screen reader interactions, please activate Accessibility in Grammarl…" at bounding box center [626, 426] width 461 height 55
paste textarea "For the faucet issue that’s caused damage to the tub drain, I’ll go ahead and c…"
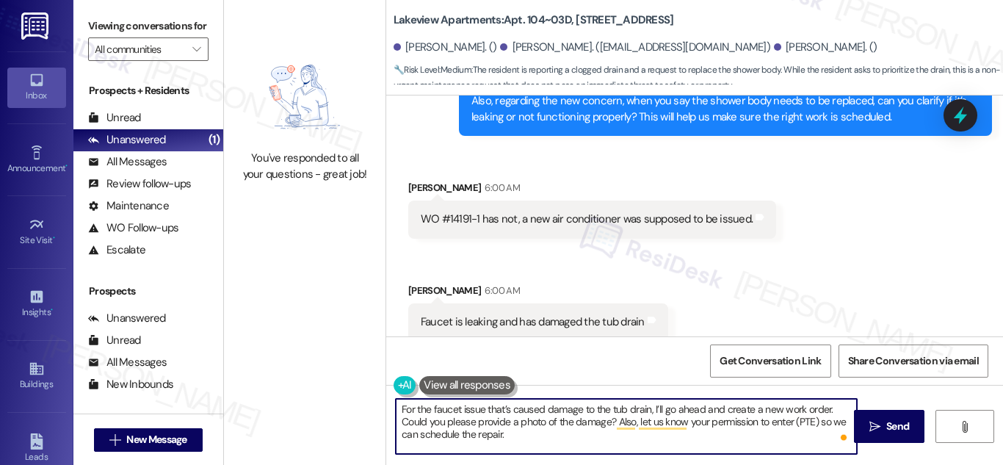
click at [816, 419] on textarea "For the faucet issue that’s caused damage to the tub drain, I’ll go ahead and c…" at bounding box center [626, 426] width 461 height 55
type textarea "For the faucet issue that’s caused damage to the tub drain, I’ll go ahead and c…"
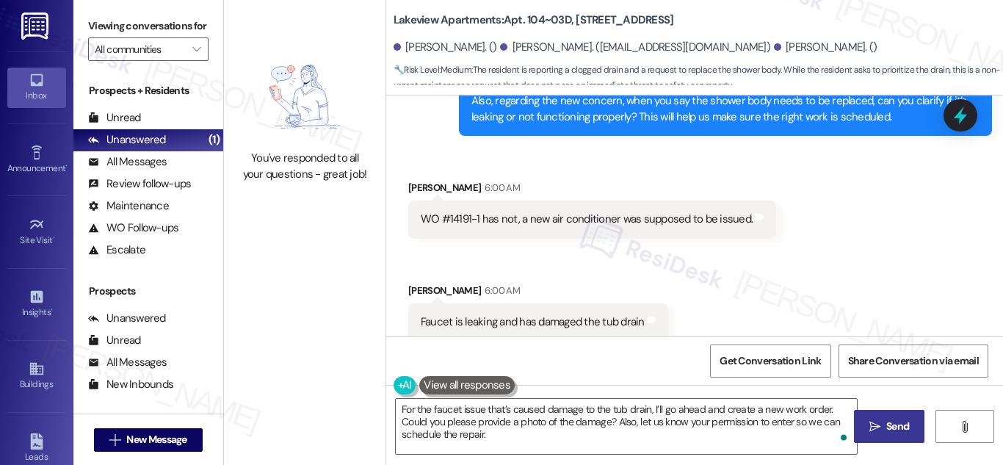
click at [888, 421] on span "Send" at bounding box center [897, 425] width 23 height 15
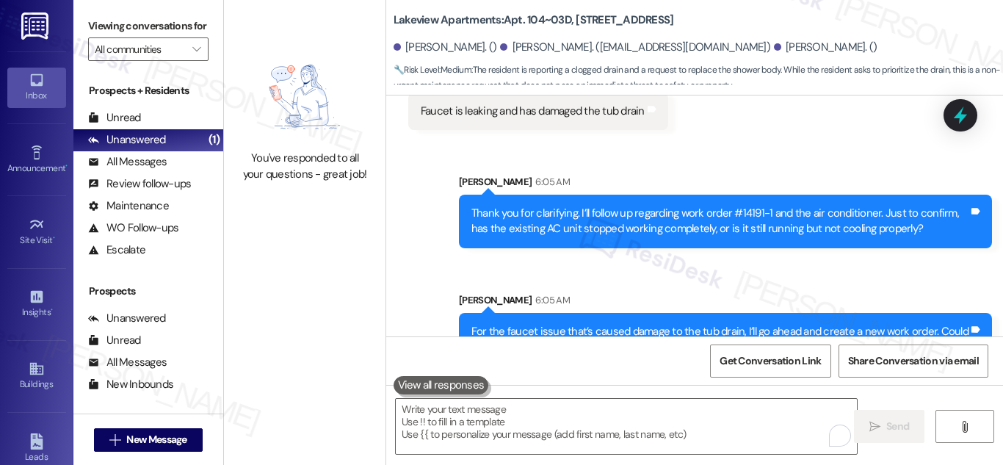
scroll to position [4434, 0]
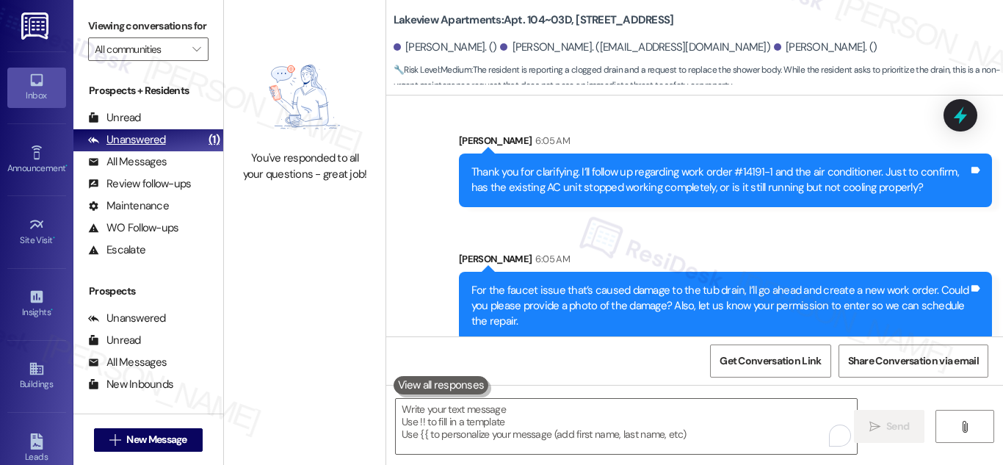
click at [137, 148] on div "Unanswered" at bounding box center [127, 139] width 78 height 15
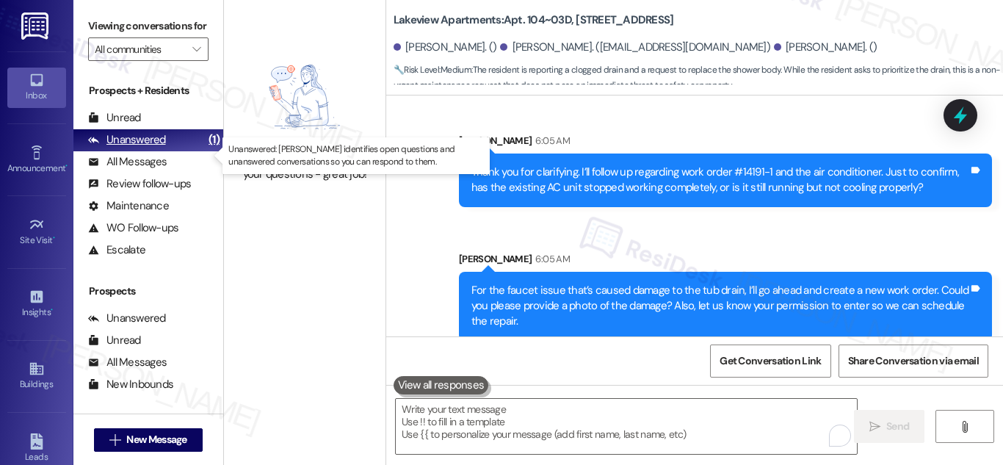
click at [162, 148] on div "Unanswered" at bounding box center [127, 139] width 78 height 15
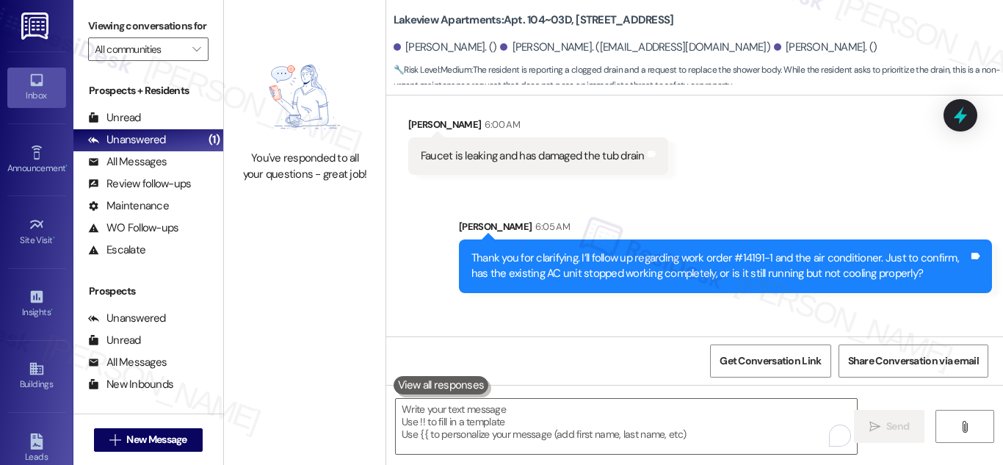
scroll to position [4140, 0]
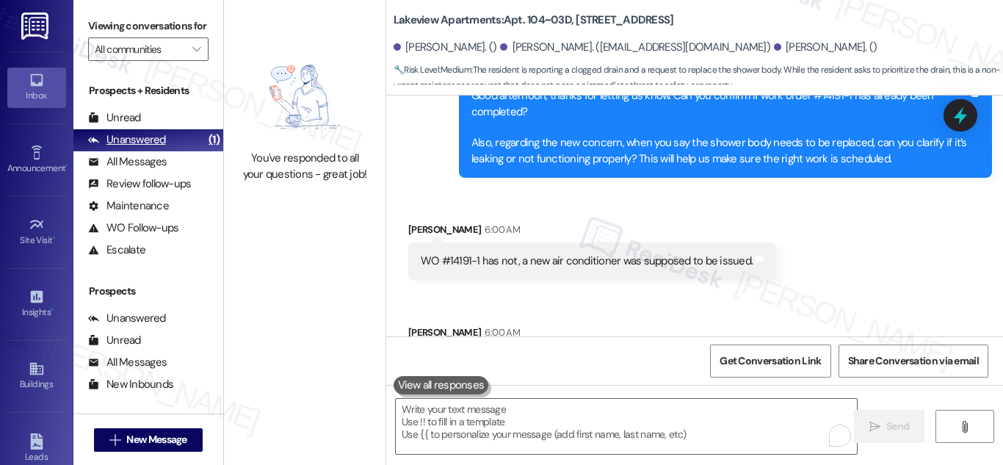
click at [134, 148] on div "Unanswered" at bounding box center [127, 139] width 78 height 15
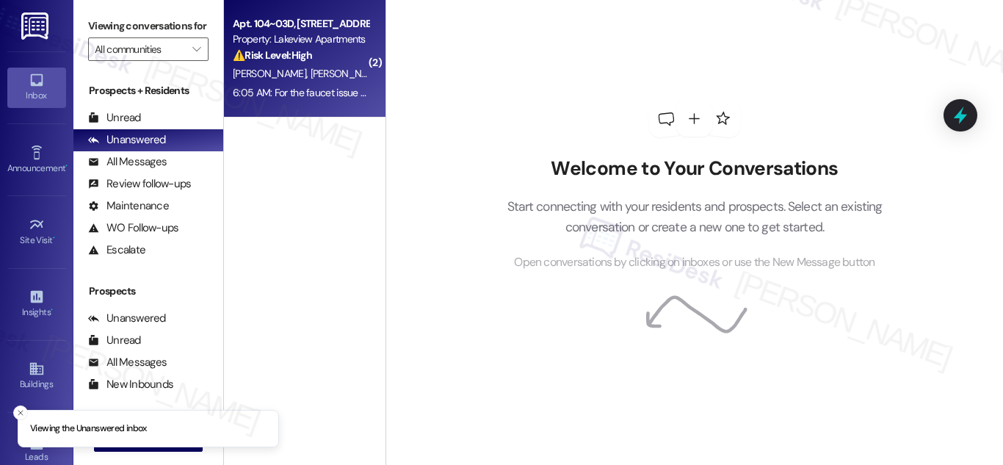
click at [283, 65] on div "R. Flores R. Flores J. Flores" at bounding box center [300, 74] width 139 height 18
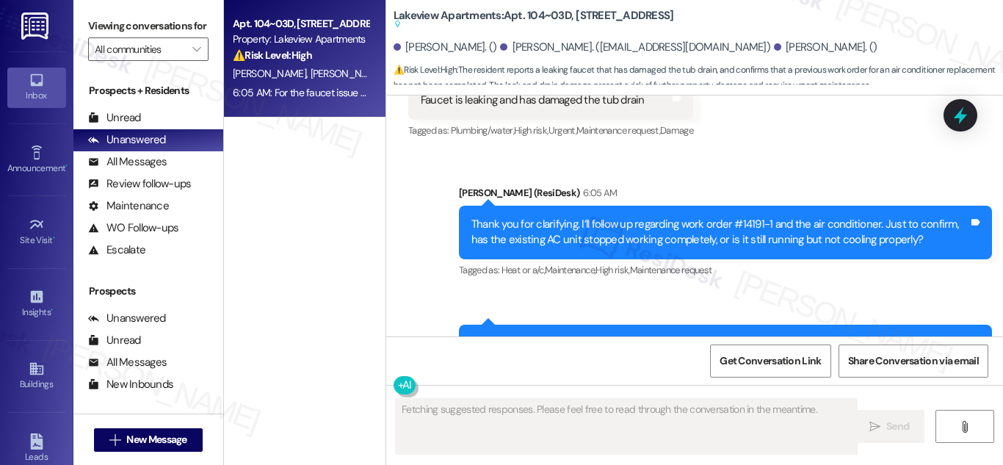
scroll to position [4657, 0]
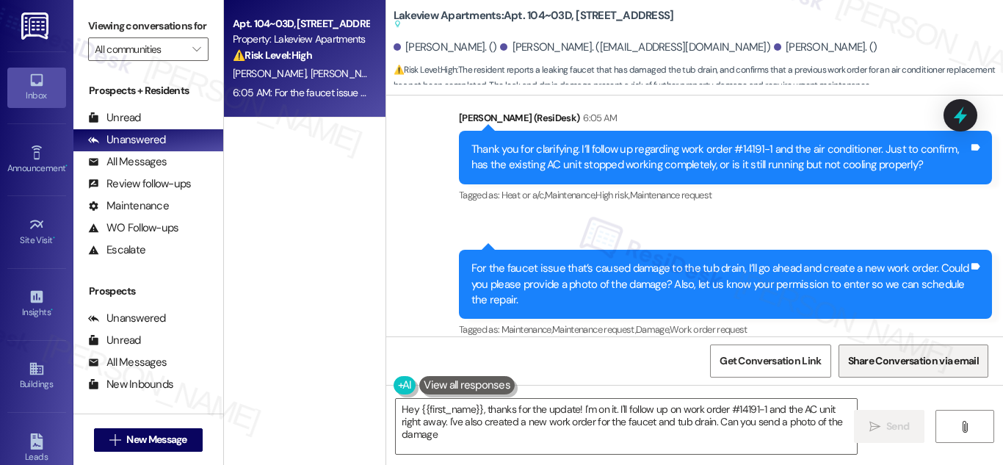
type textarea "Hey {{first_name}}, thanks for the update! I'm on it. I'll follow up on work or…"
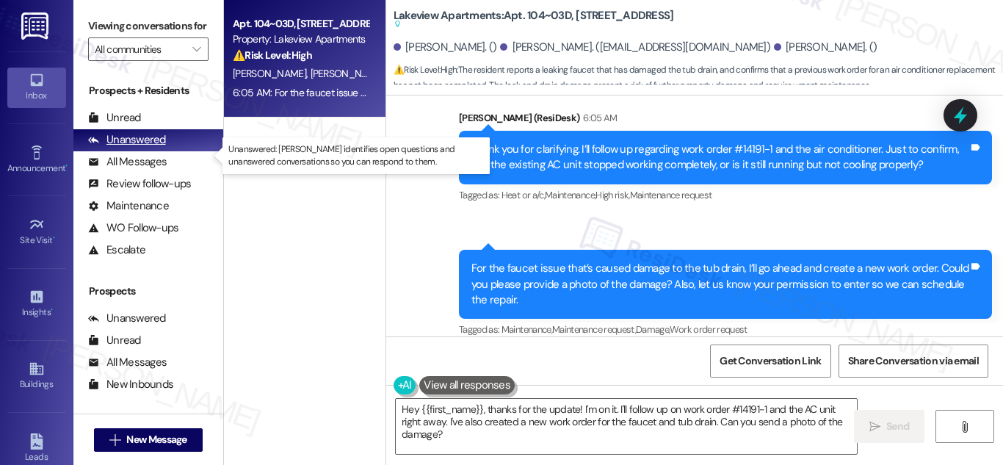
click at [148, 148] on div "Unanswered" at bounding box center [127, 139] width 78 height 15
click at [120, 148] on div "Unanswered" at bounding box center [127, 139] width 78 height 15
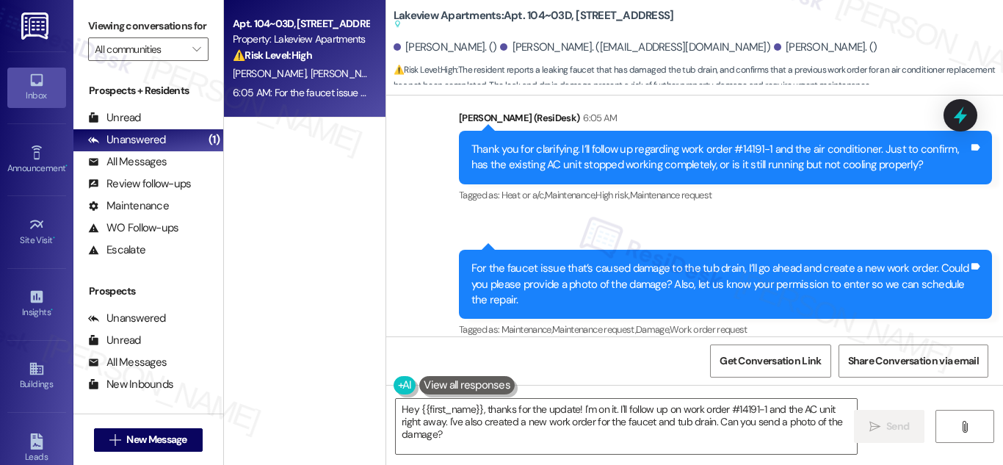
click at [258, 65] on div "R. Flores R. Flores J. Flores" at bounding box center [300, 74] width 139 height 18
